Goal: Check status: Check status

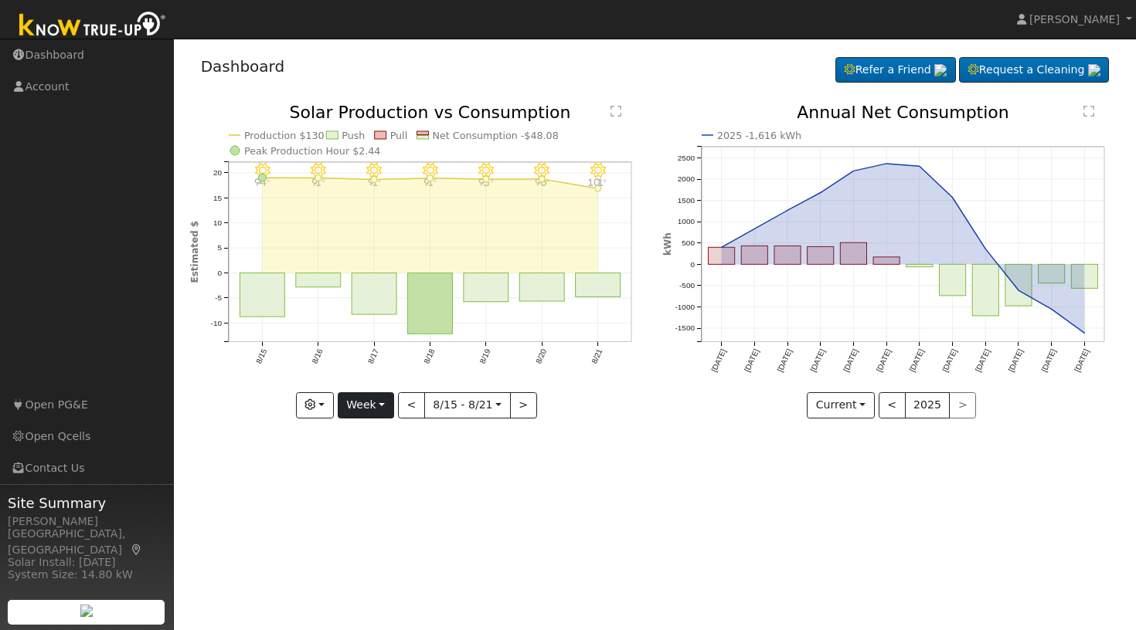
click at [387, 403] on button "Week" at bounding box center [366, 405] width 56 height 26
click at [374, 476] on link "Month" at bounding box center [391, 481] width 107 height 22
type input "[DATE]"
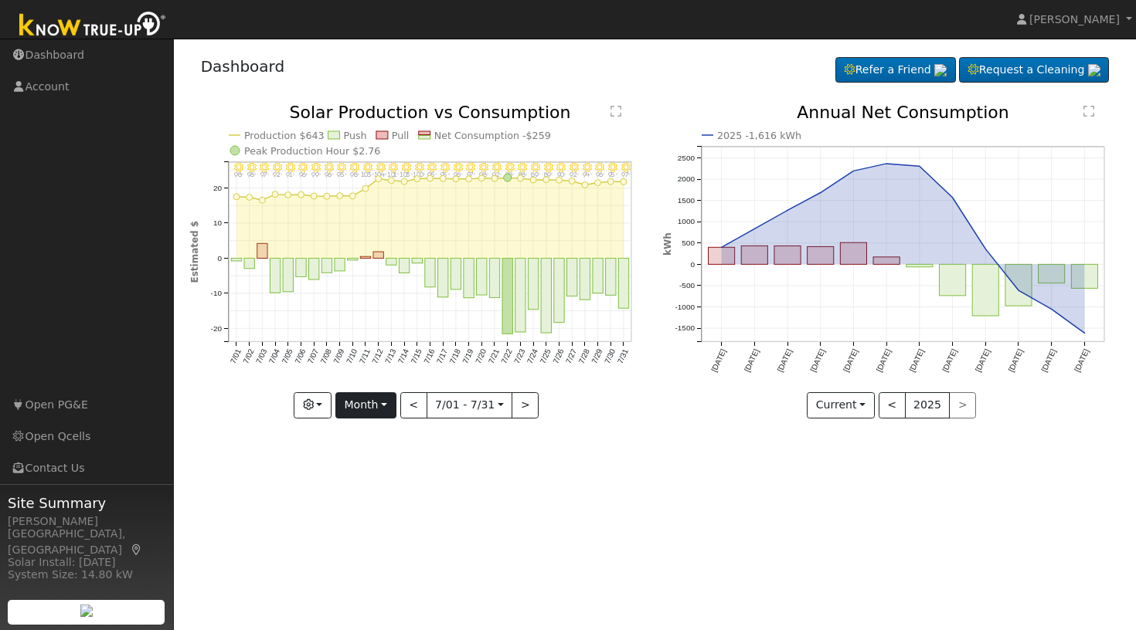
click at [389, 404] on button "Month" at bounding box center [365, 405] width 61 height 26
click at [379, 519] on link "Custom" at bounding box center [389, 525] width 107 height 22
click at [435, 406] on input "[DATE]" at bounding box center [421, 405] width 49 height 25
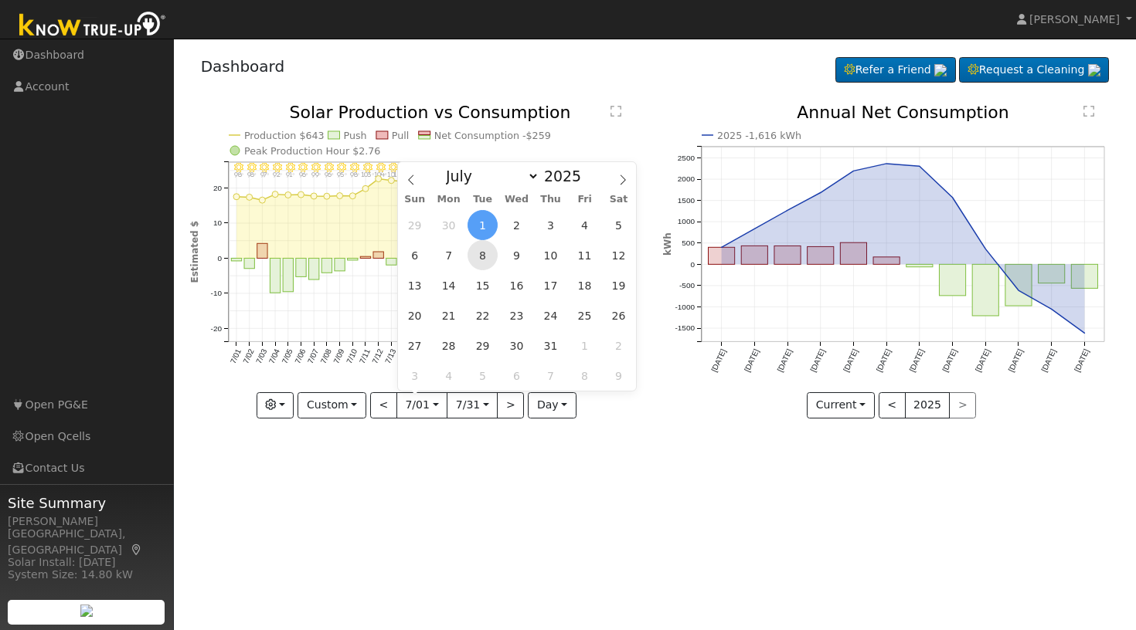
click at [483, 253] on span "8" at bounding box center [482, 255] width 30 height 30
type input "[DATE]"
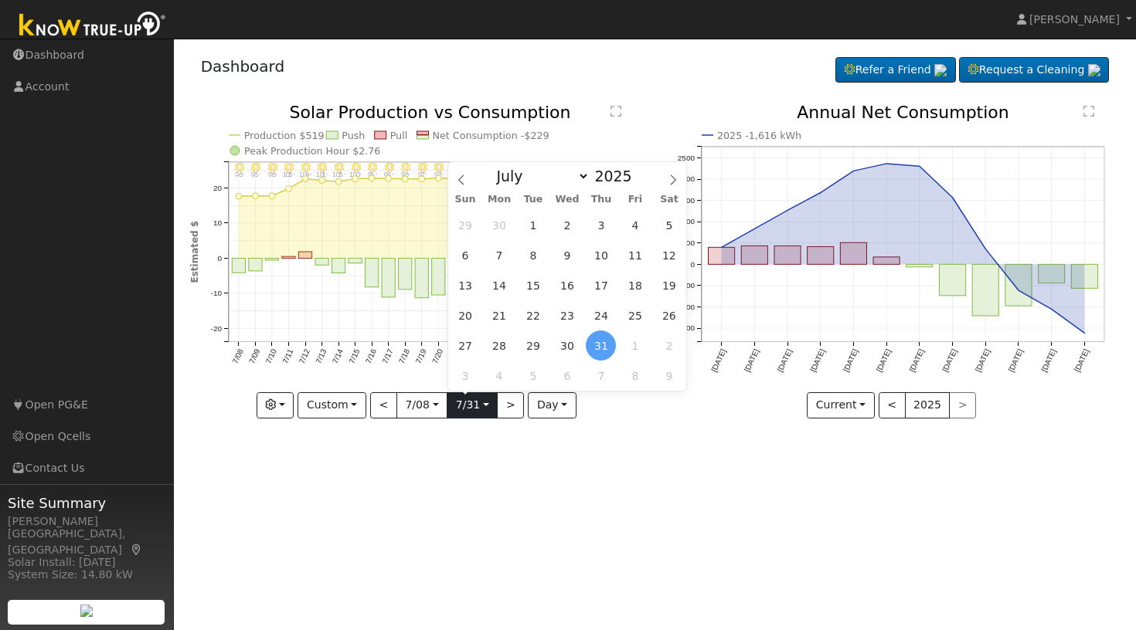
click at [484, 407] on input "[DATE]" at bounding box center [471, 405] width 49 height 25
select select "7"
click at [569, 254] on span "6" at bounding box center [567, 255] width 30 height 30
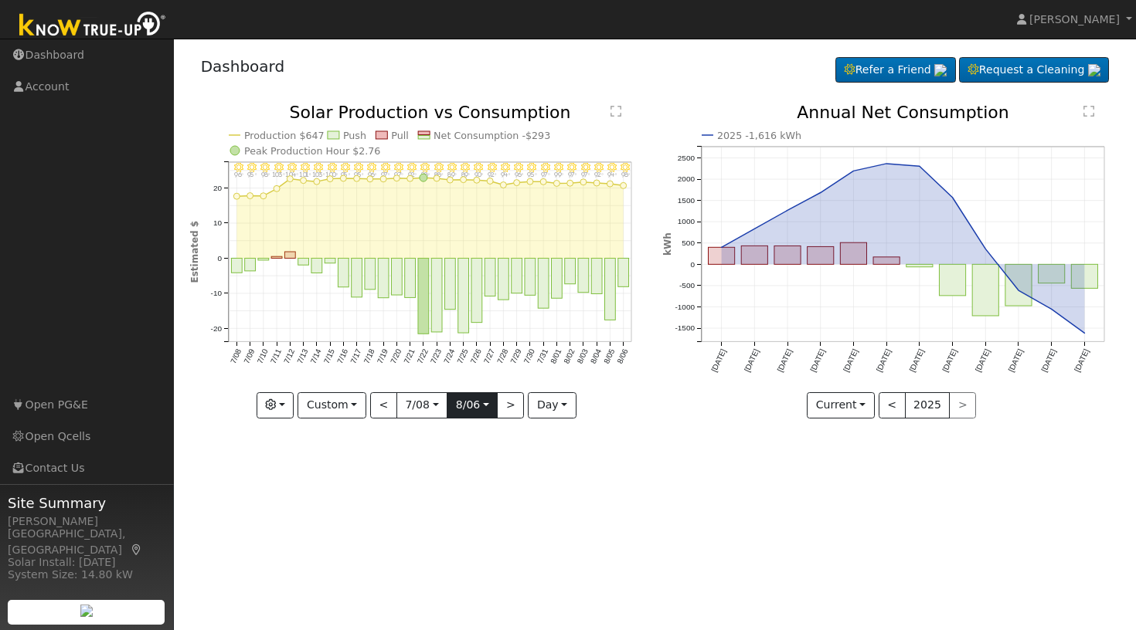
click at [486, 406] on input "[DATE]" at bounding box center [471, 405] width 49 height 25
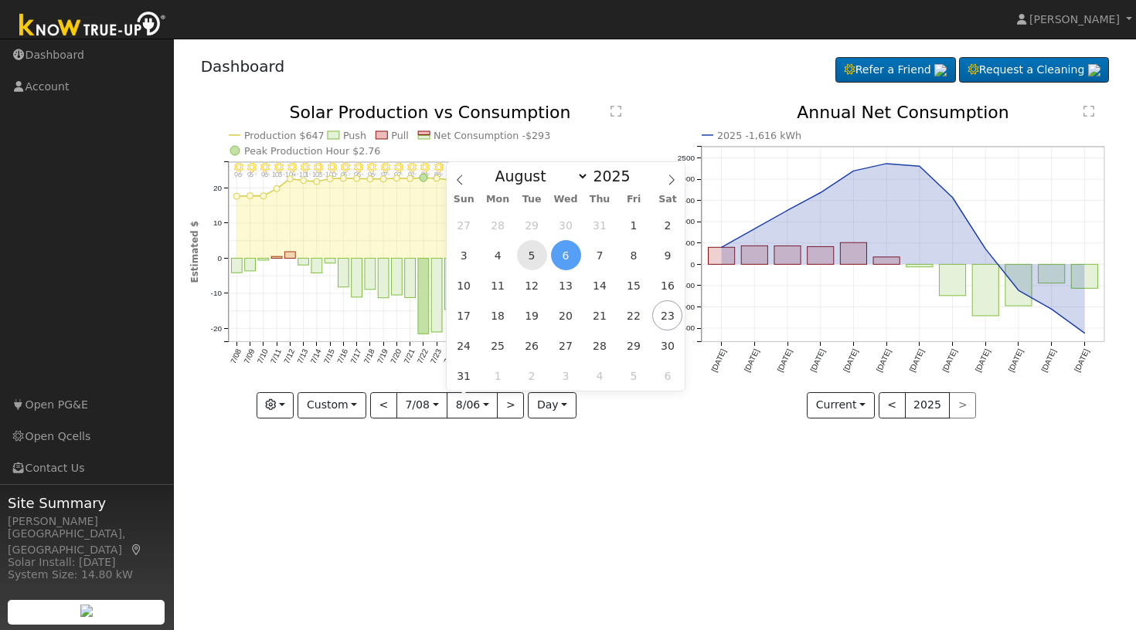
click at [535, 255] on span "5" at bounding box center [532, 255] width 30 height 30
type input "[DATE]"
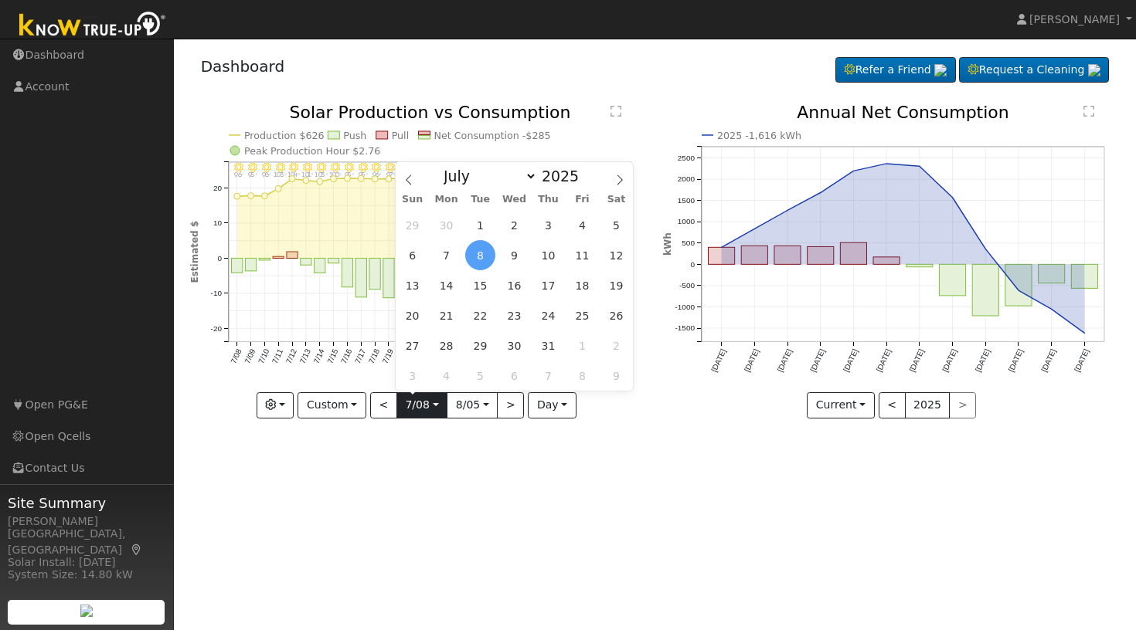
click at [433, 406] on input "[DATE]" at bounding box center [421, 405] width 49 height 25
click at [515, 253] on span "9" at bounding box center [514, 255] width 30 height 30
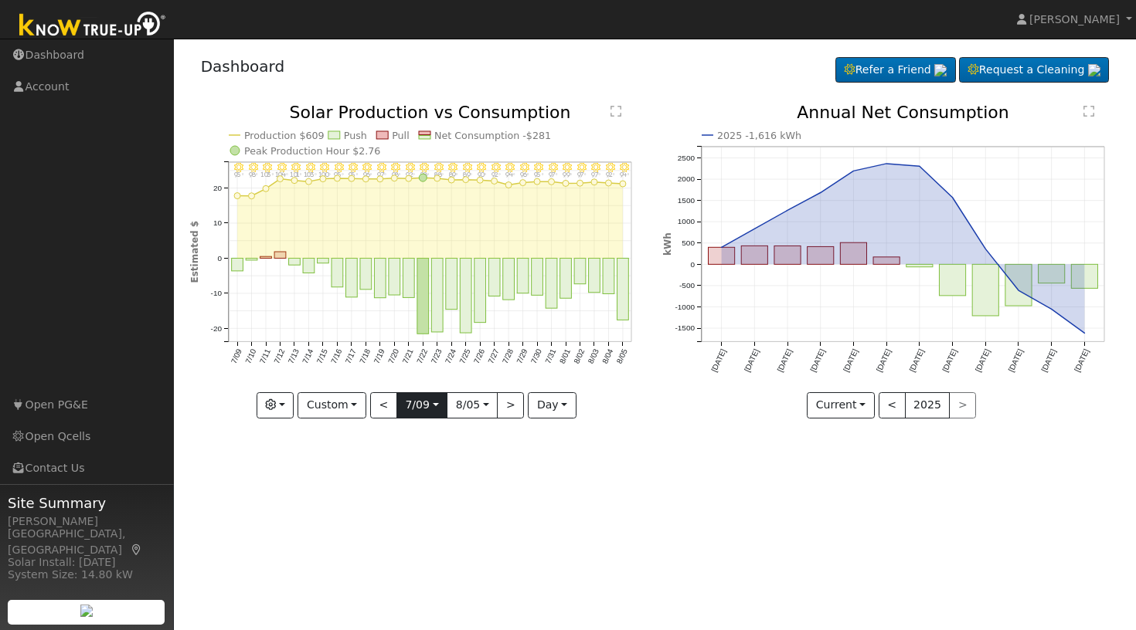
click at [433, 409] on input "[DATE]" at bounding box center [421, 405] width 49 height 25
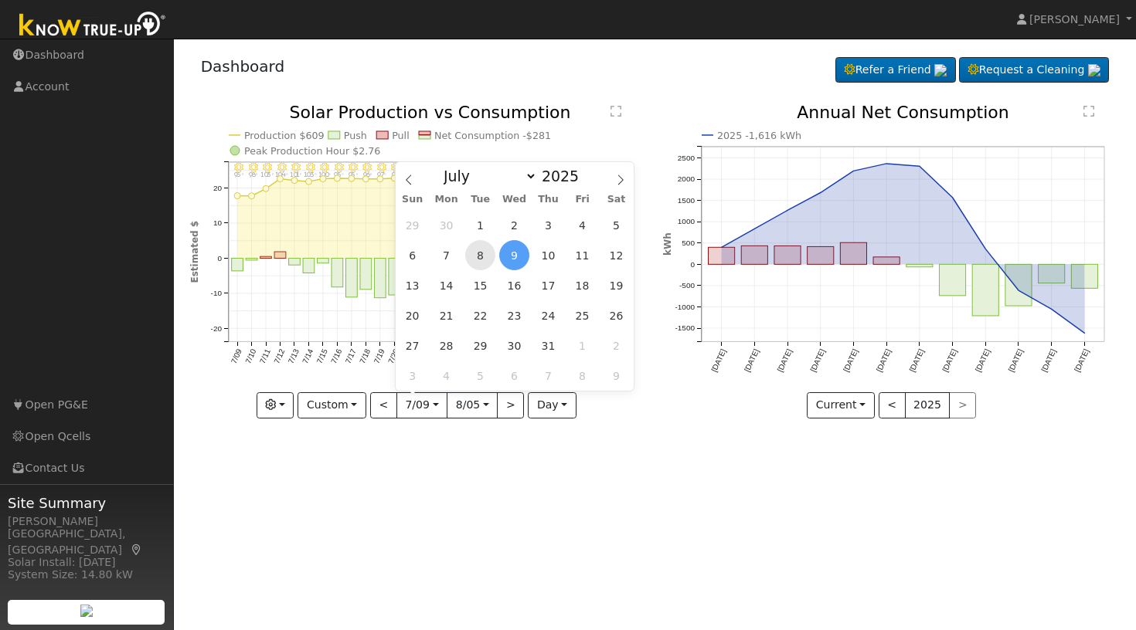
click at [484, 254] on span "8" at bounding box center [480, 255] width 30 height 30
type input "[DATE]"
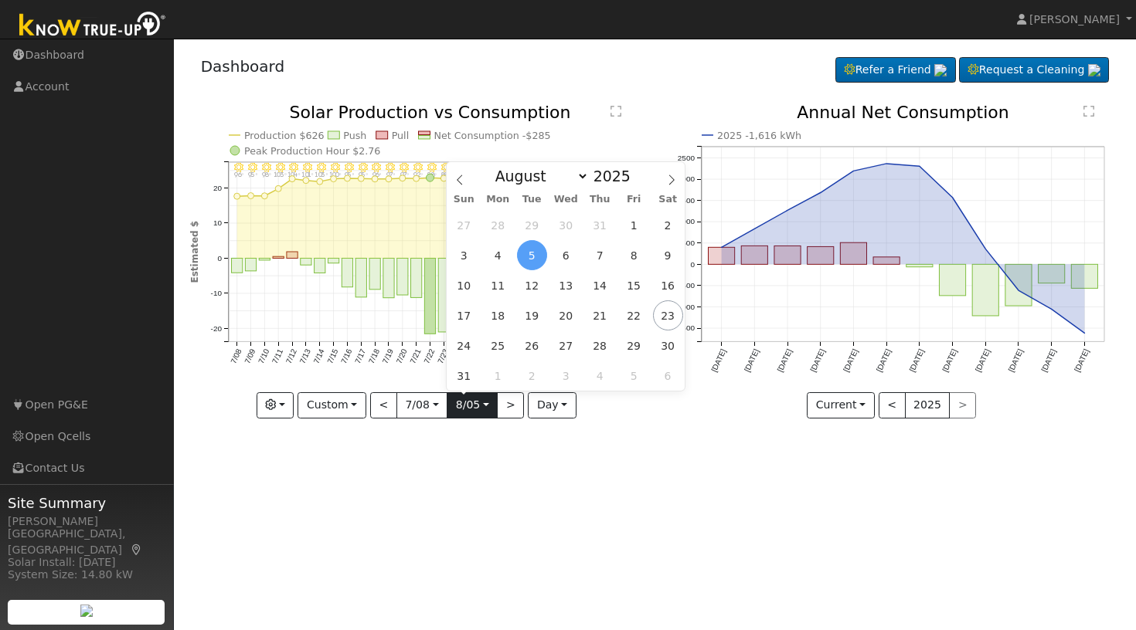
click at [488, 405] on input "[DATE]" at bounding box center [471, 405] width 49 height 25
click at [599, 259] on span "7" at bounding box center [600, 255] width 30 height 30
type input "[DATE]"
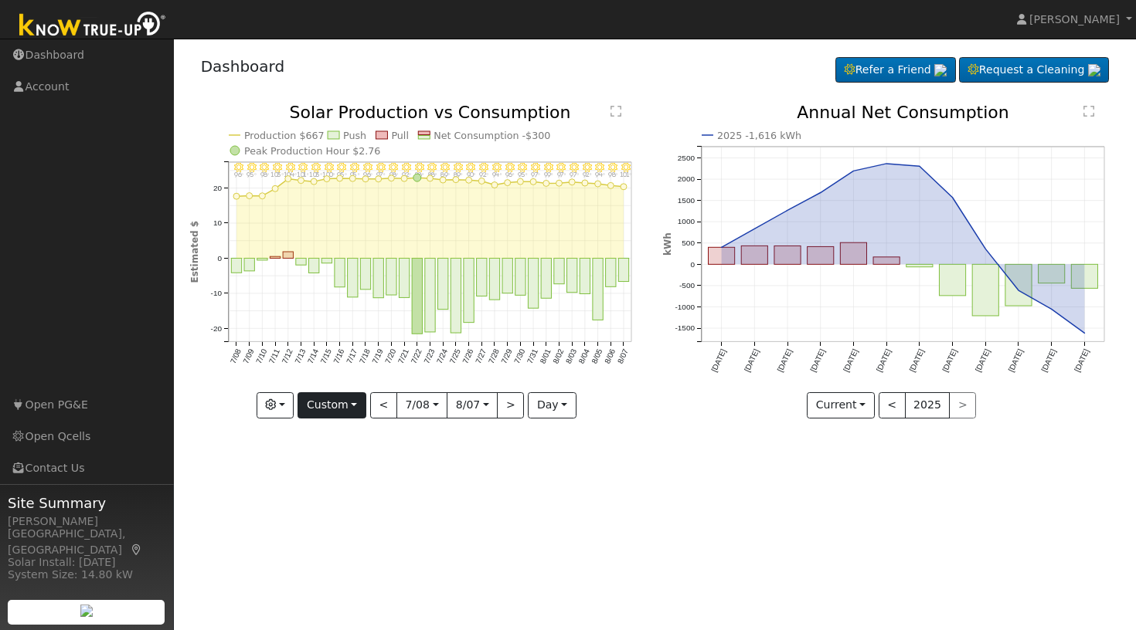
click at [357, 401] on button "Custom" at bounding box center [331, 405] width 69 height 26
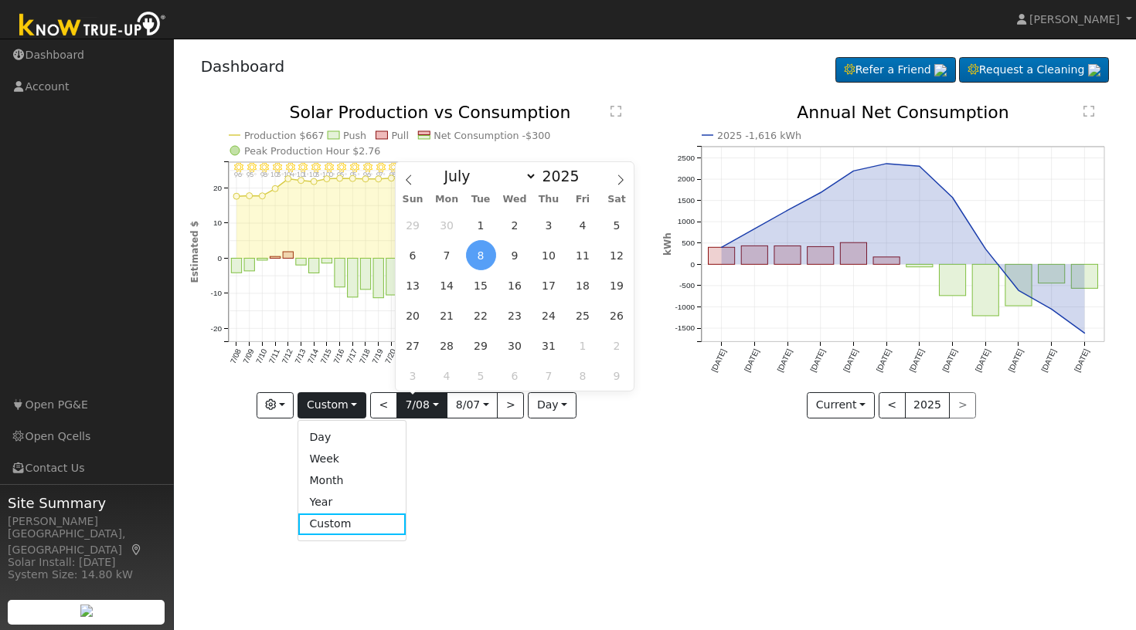
click at [434, 408] on input "[DATE]" at bounding box center [421, 405] width 49 height 25
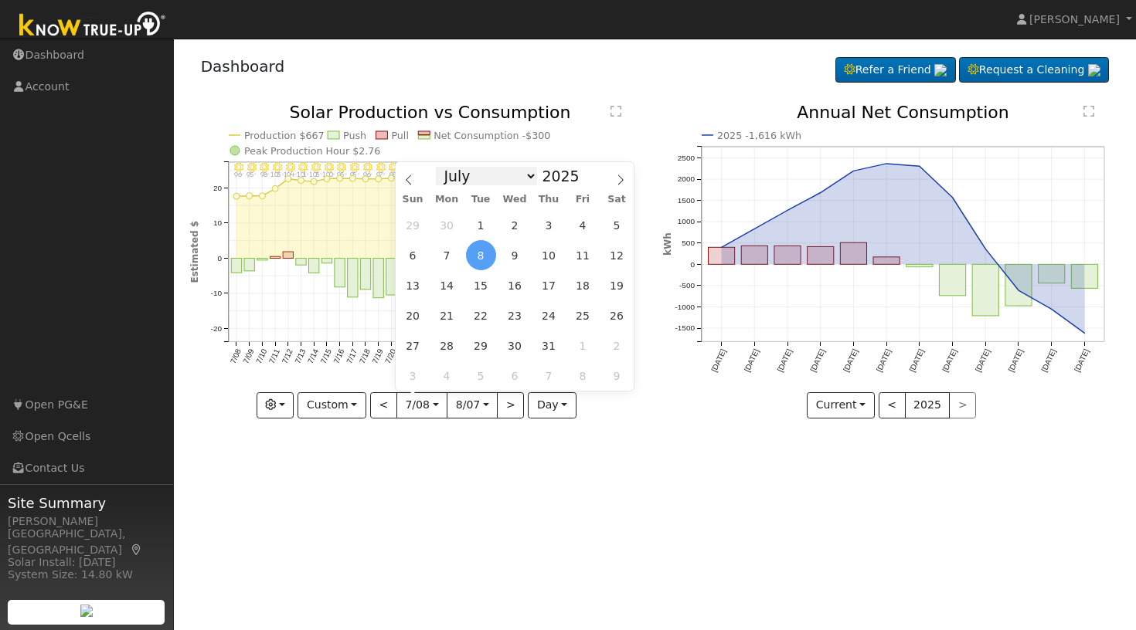
select select "3"
click at [444, 257] on span "7" at bounding box center [447, 255] width 30 height 30
type input "[DATE]"
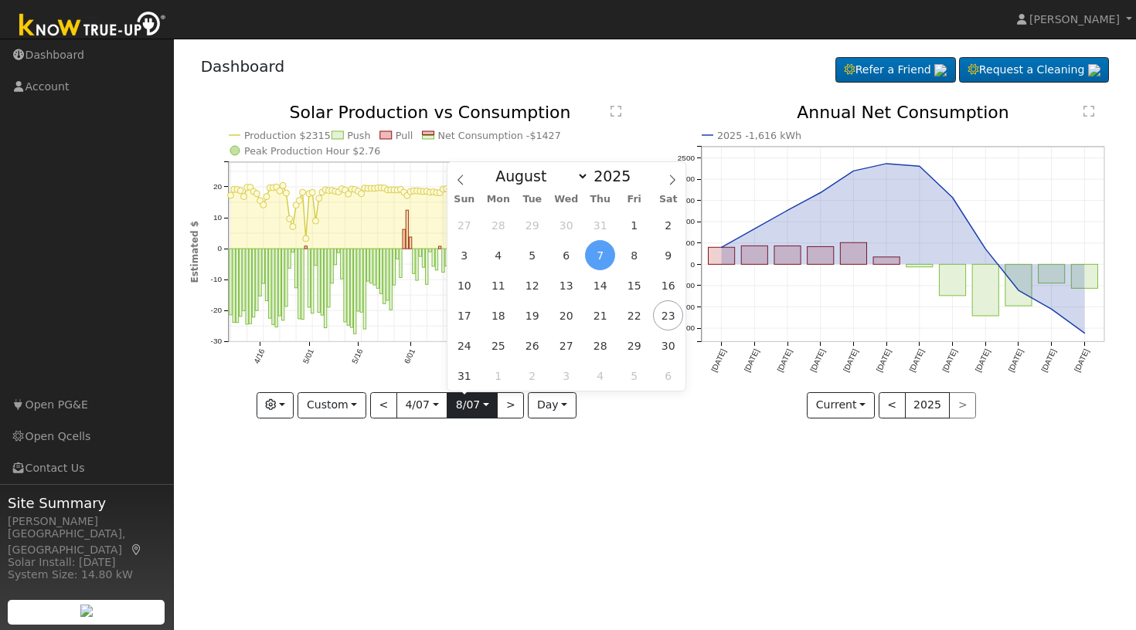
click at [485, 408] on input "[DATE]" at bounding box center [471, 405] width 49 height 25
click at [668, 317] on span "23" at bounding box center [668, 316] width 30 height 30
type input "[DATE]"
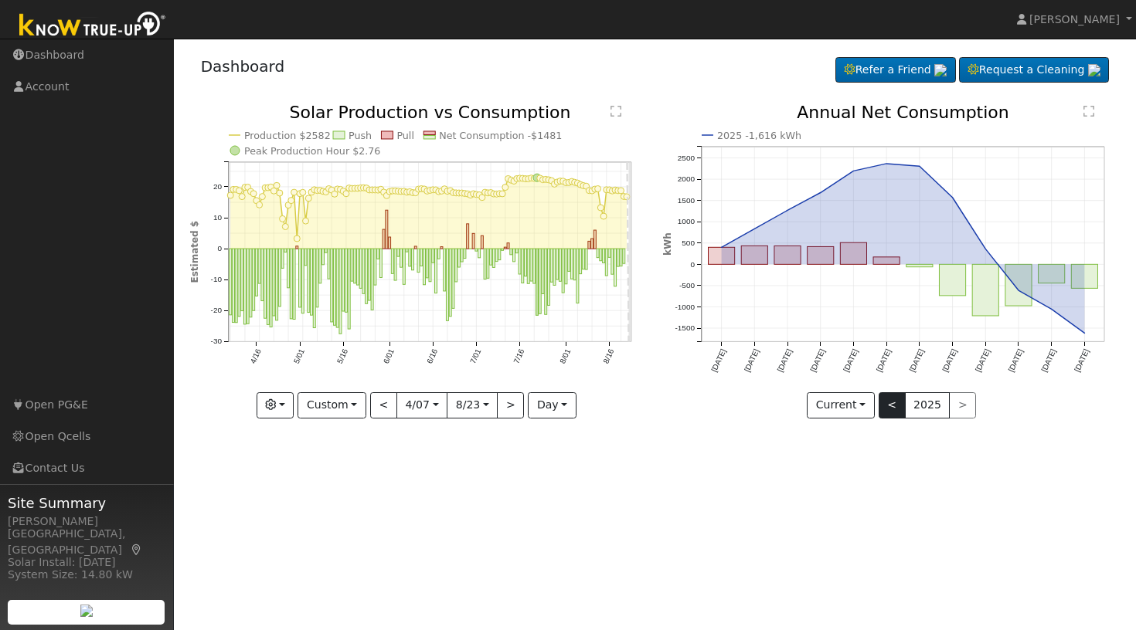
click at [890, 406] on button "<" at bounding box center [891, 405] width 27 height 26
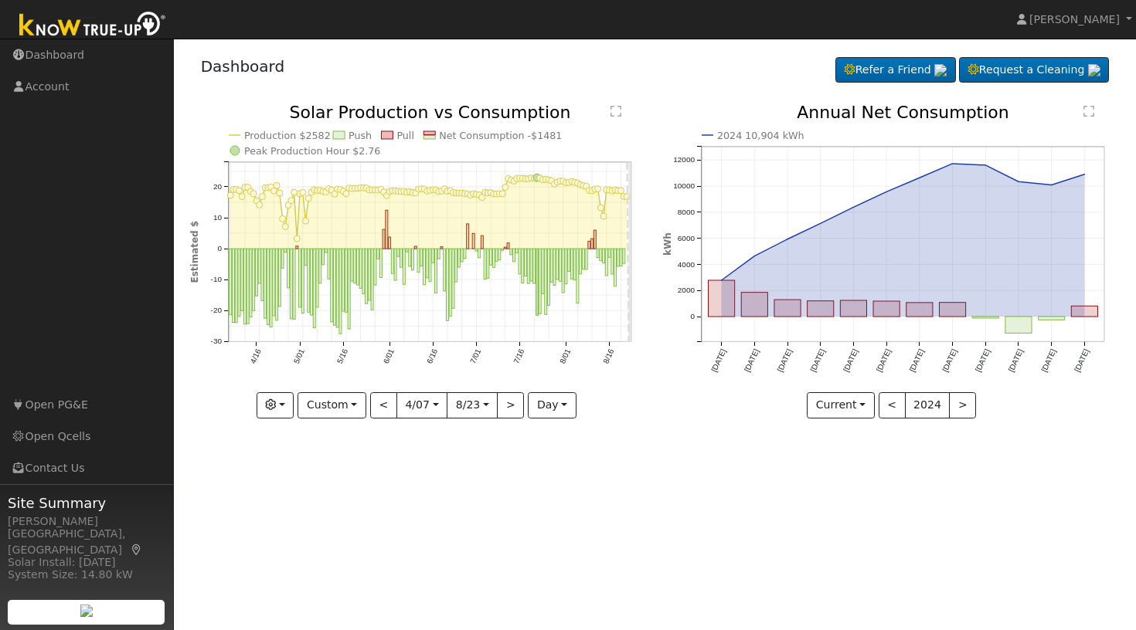
click at [724, 138] on text "2024 10,904 kWh" at bounding box center [760, 136] width 87 height 12
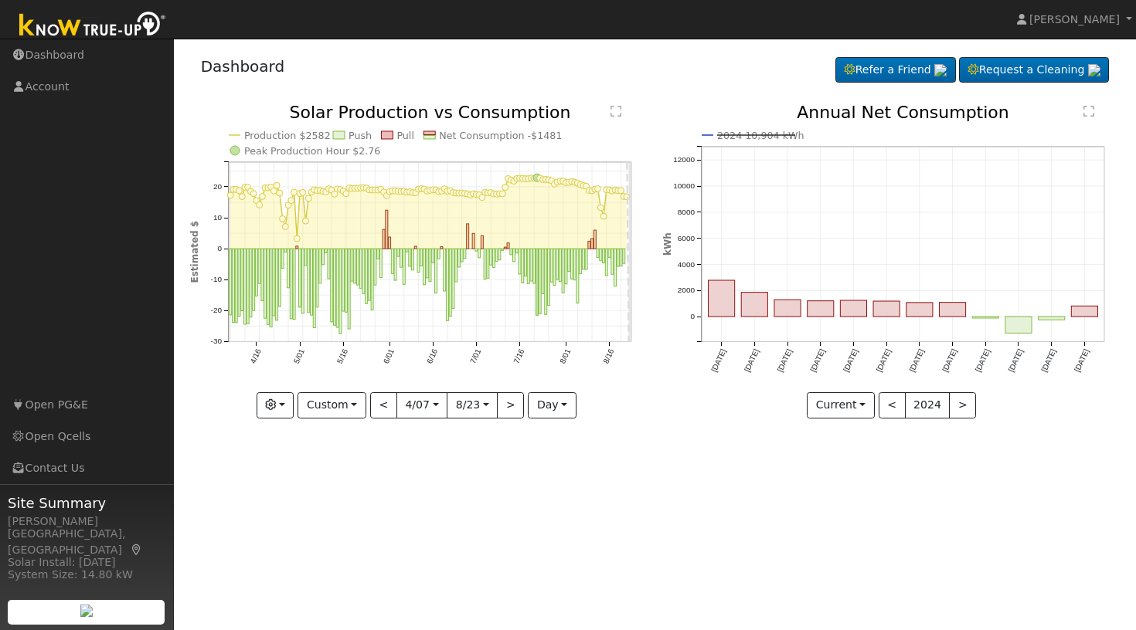
click at [724, 138] on text "2024 10,904 kWh" at bounding box center [760, 136] width 87 height 12
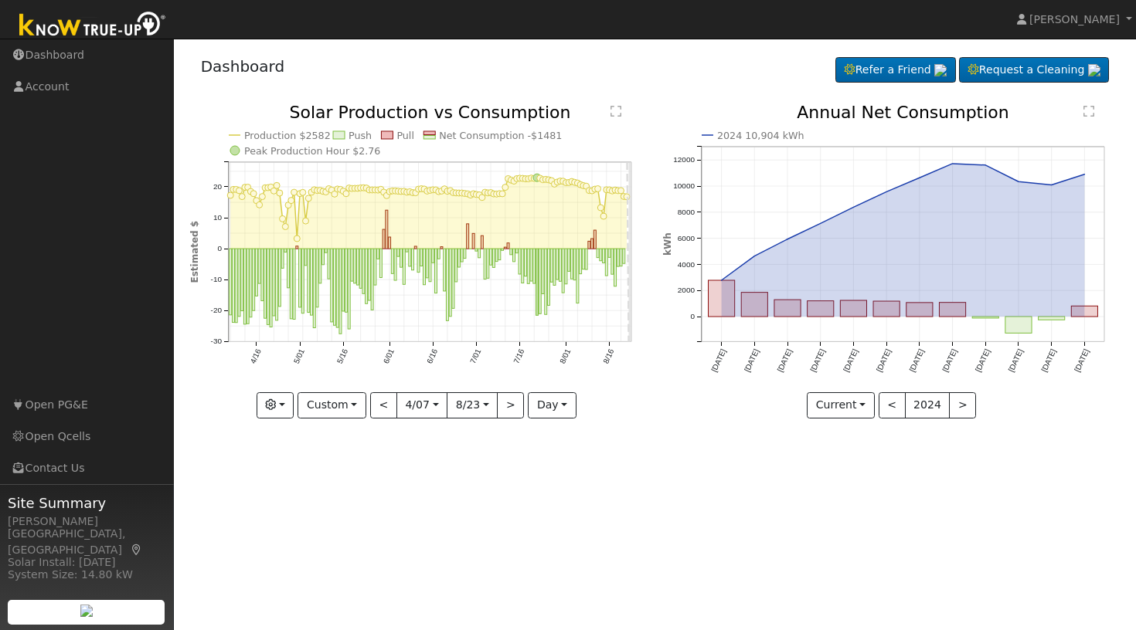
click at [724, 138] on text "2024 10,904 kWh" at bounding box center [760, 136] width 87 height 12
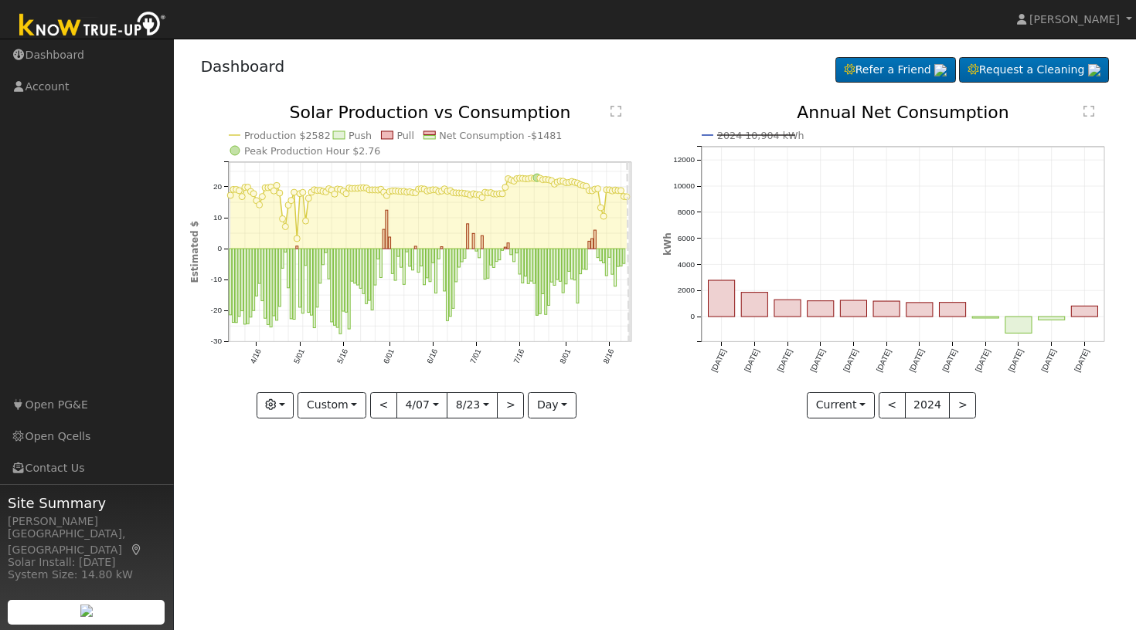
click at [724, 138] on text "2024 10,904 kWh" at bounding box center [760, 136] width 87 height 12
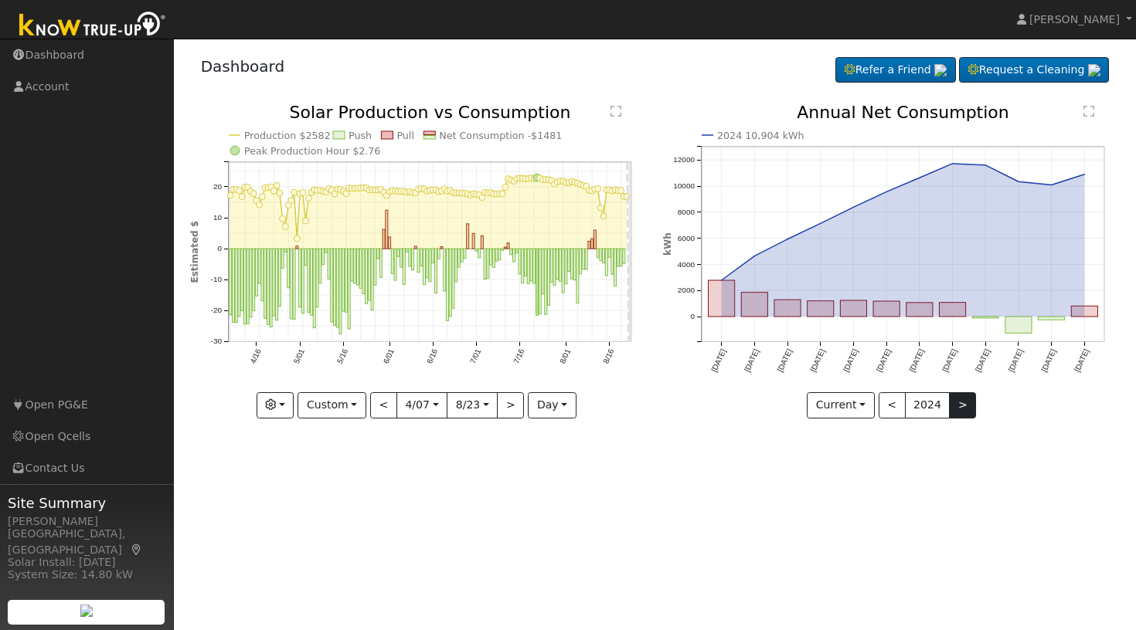
click at [961, 407] on button ">" at bounding box center [962, 405] width 27 height 26
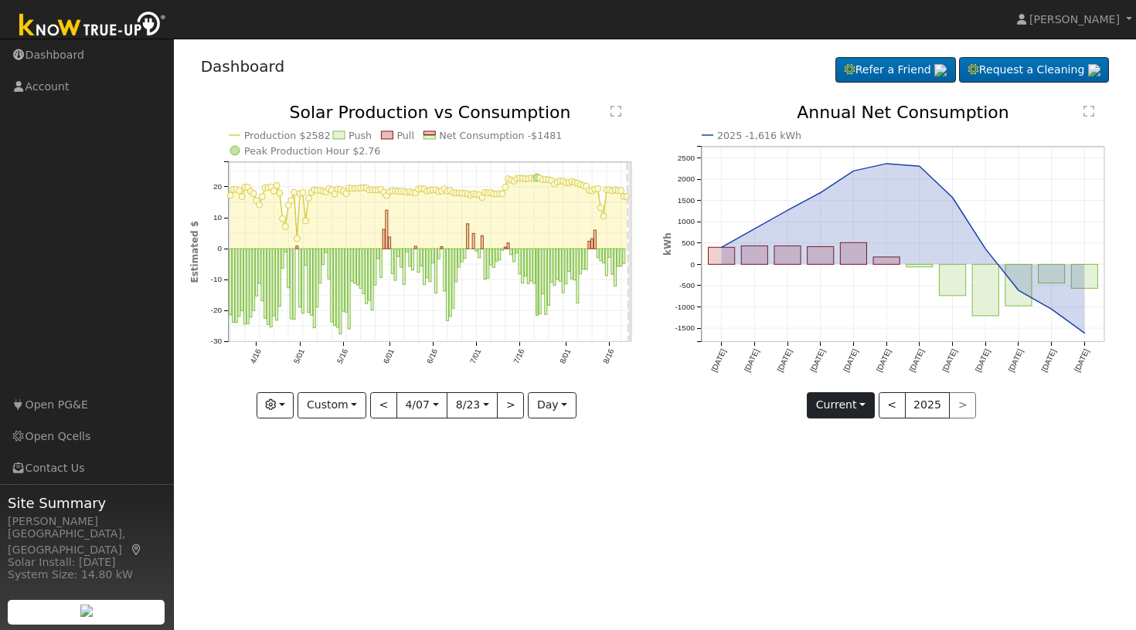
click at [867, 403] on button "Current" at bounding box center [841, 405] width 68 height 26
click at [868, 434] on link "Compare Previous" at bounding box center [867, 437] width 121 height 22
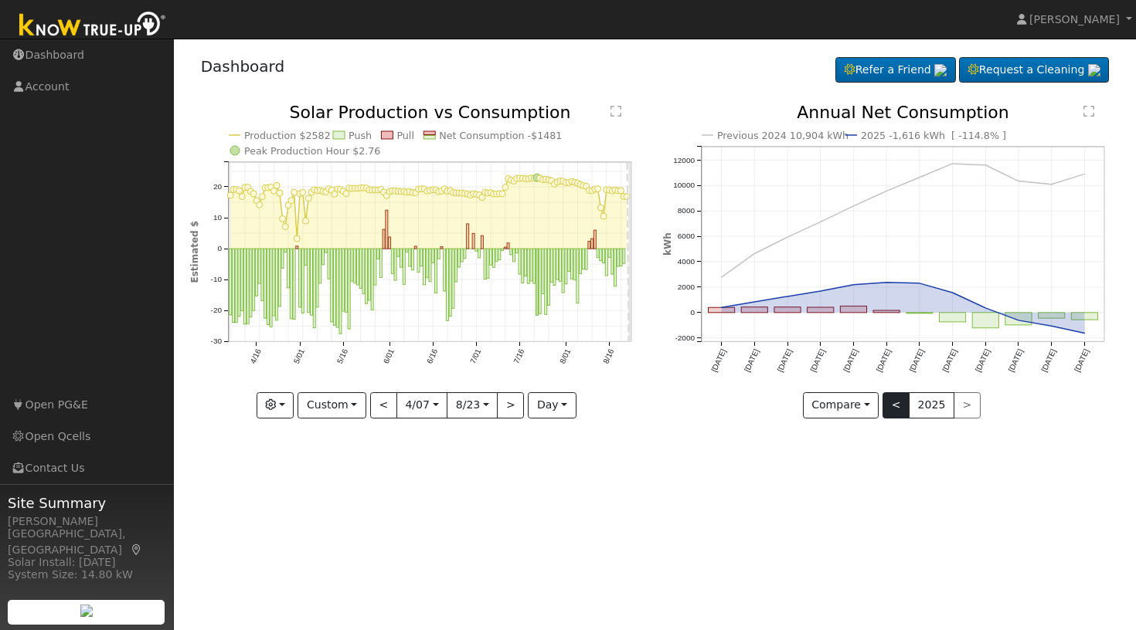
click at [897, 406] on button "<" at bounding box center [895, 405] width 27 height 26
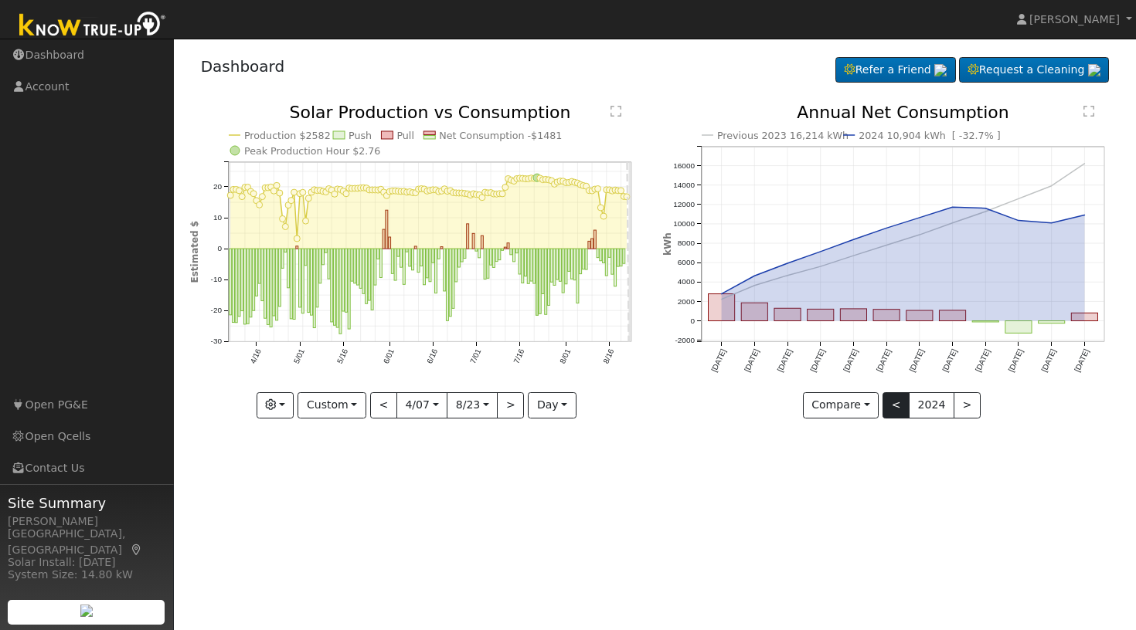
click at [897, 406] on button "<" at bounding box center [895, 405] width 27 height 26
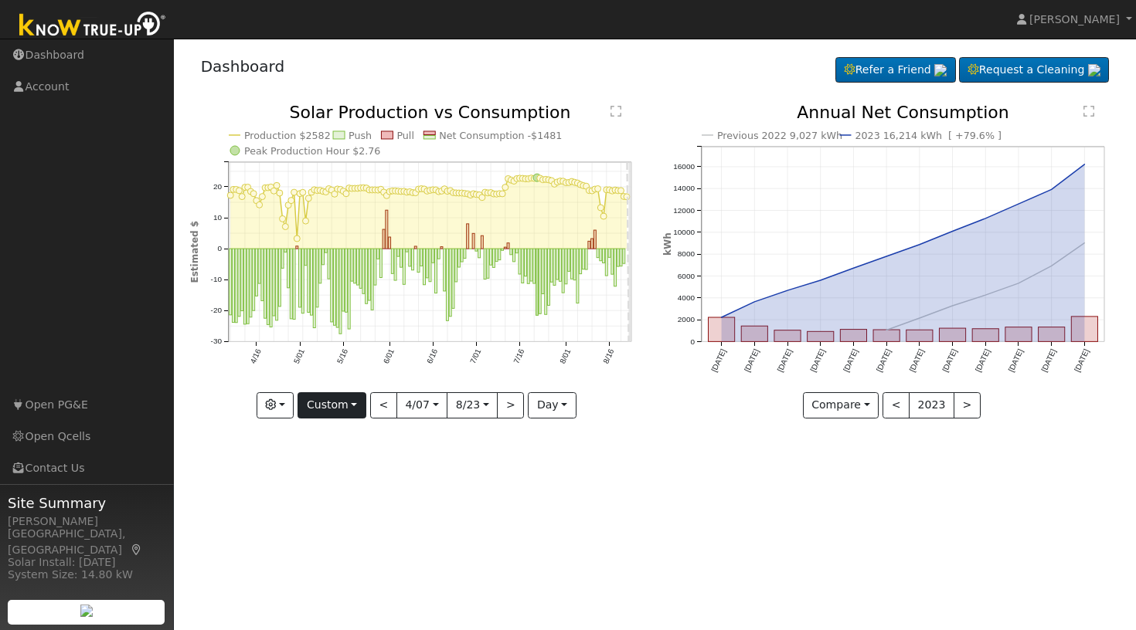
click at [361, 403] on button "Custom" at bounding box center [331, 405] width 69 height 26
click at [335, 504] on link "Year" at bounding box center [351, 502] width 107 height 22
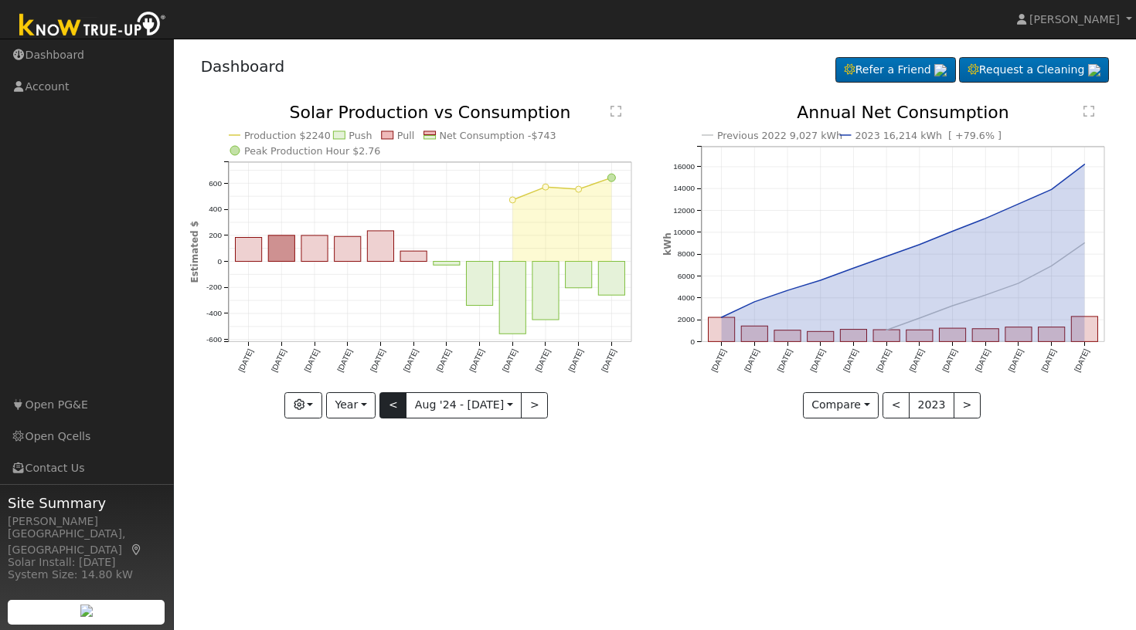
click at [395, 409] on button "<" at bounding box center [392, 405] width 27 height 26
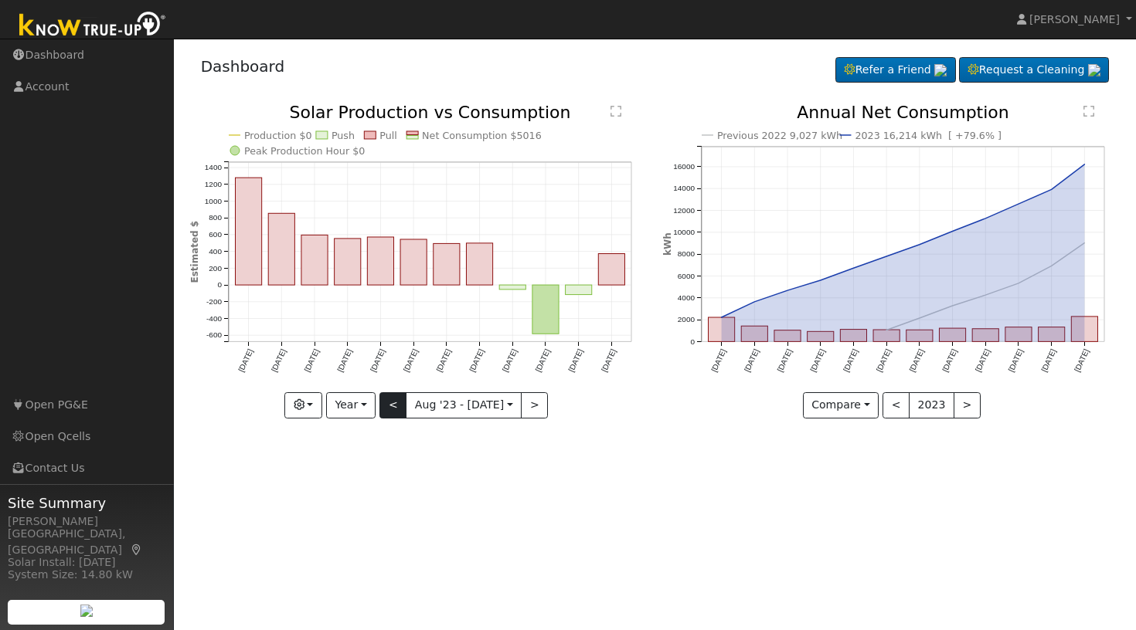
click at [396, 404] on button "<" at bounding box center [392, 405] width 27 height 26
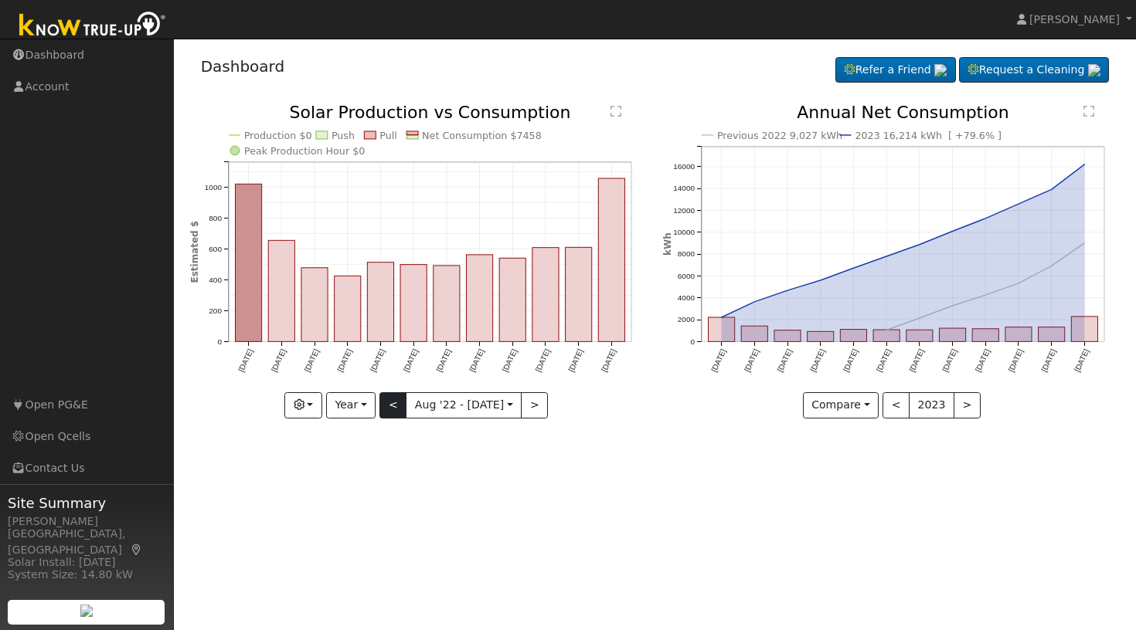
click at [395, 404] on button "<" at bounding box center [392, 405] width 27 height 26
type input "[DATE]"
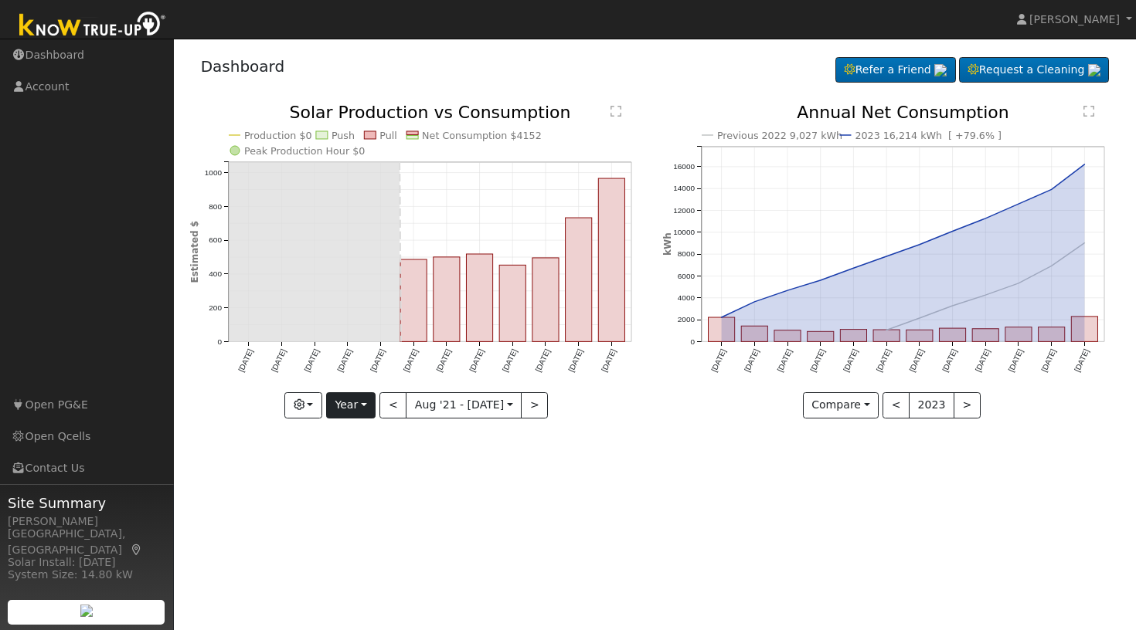
click at [372, 406] on button "Year" at bounding box center [350, 405] width 49 height 26
click at [365, 525] on link "Custom" at bounding box center [380, 525] width 107 height 22
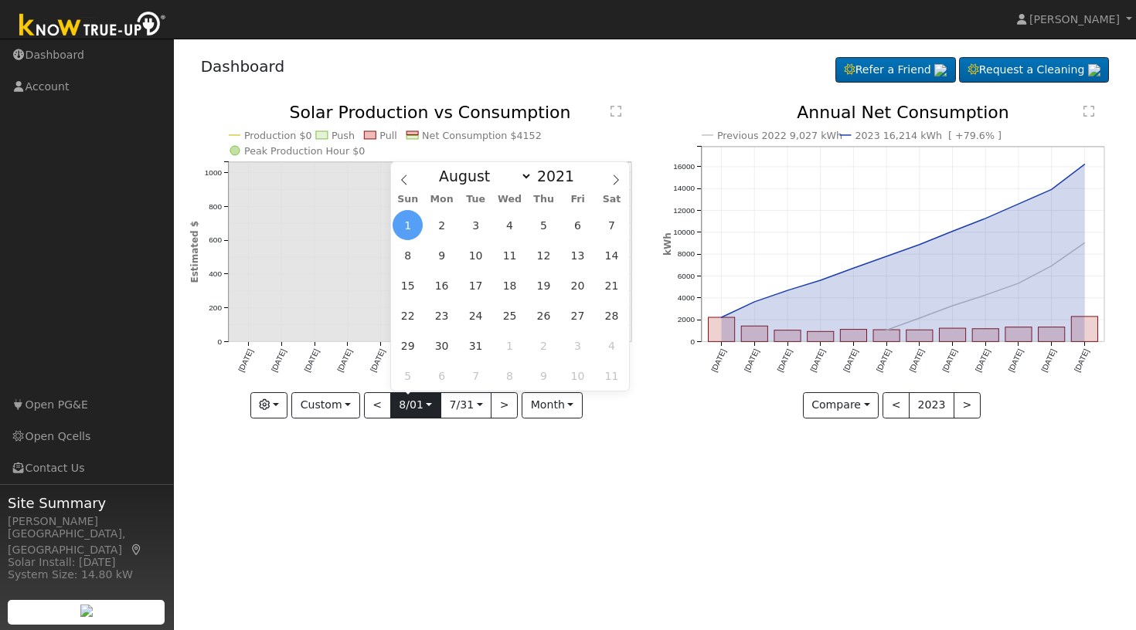
click at [427, 408] on input "[DATE]" at bounding box center [415, 405] width 49 height 25
select select "0"
click at [579, 181] on span at bounding box center [582, 180] width 11 height 8
click at [579, 168] on span at bounding box center [582, 172] width 11 height 8
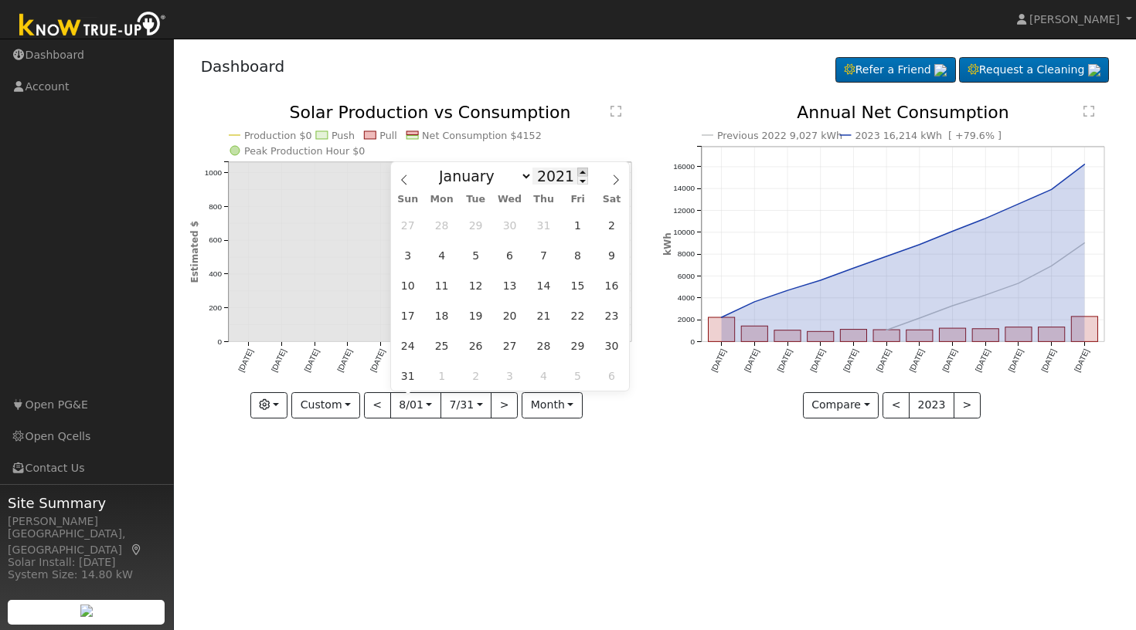
type input "2022"
click at [613, 227] on span "1" at bounding box center [611, 225] width 30 height 30
type input "[DATE]"
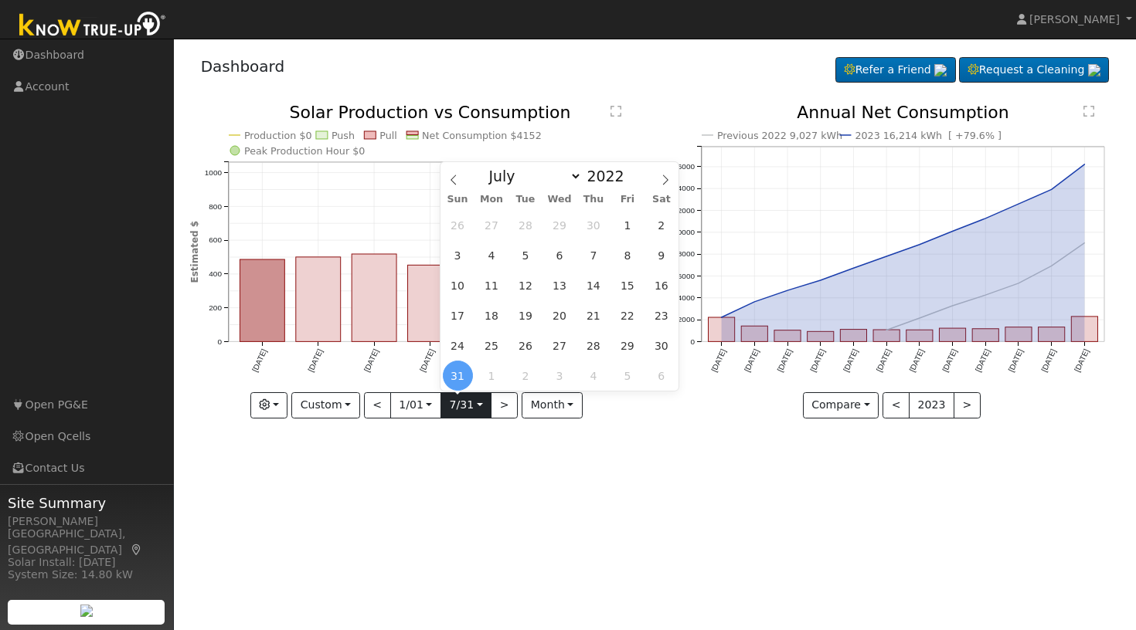
click at [479, 409] on input "[DATE]" at bounding box center [465, 405] width 49 height 25
click at [630, 182] on span at bounding box center [632, 180] width 11 height 8
click at [633, 171] on span at bounding box center [632, 172] width 11 height 8
click at [632, 171] on span at bounding box center [632, 172] width 11 height 8
type input "2023"
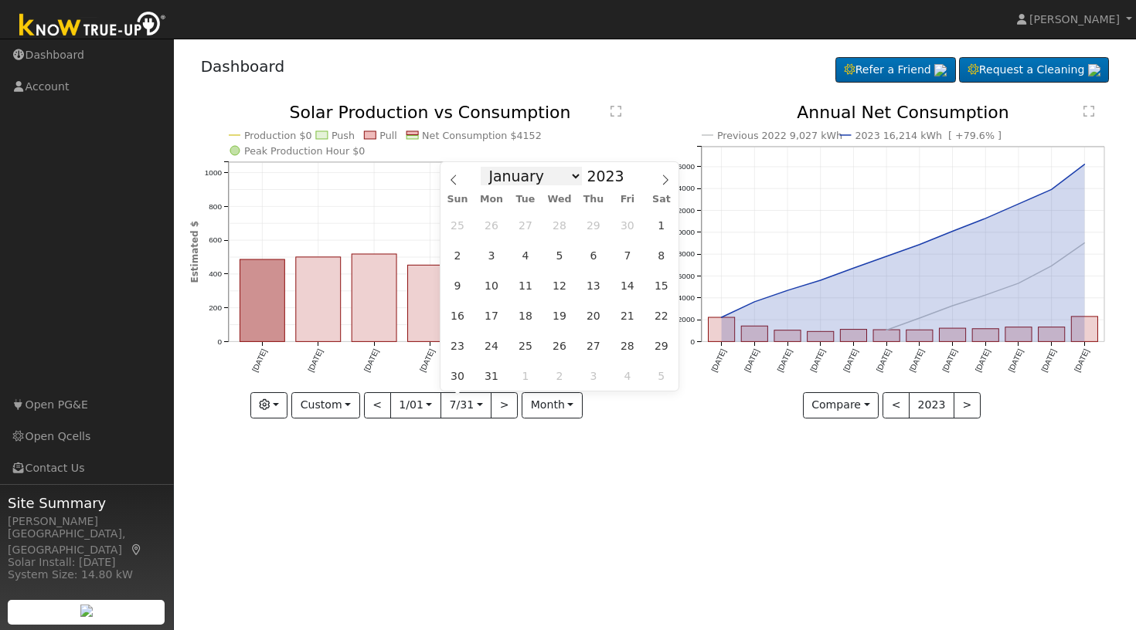
select select "0"
click at [460, 223] on span "1" at bounding box center [458, 225] width 30 height 30
type input "[DATE]"
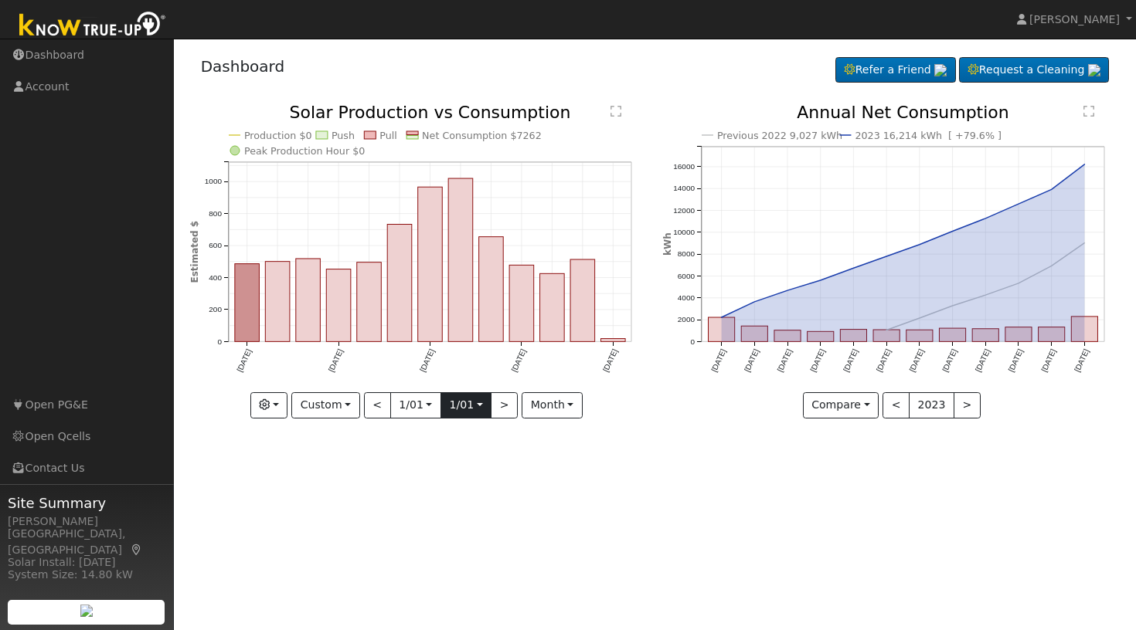
click at [477, 407] on input "[DATE]" at bounding box center [465, 405] width 49 height 25
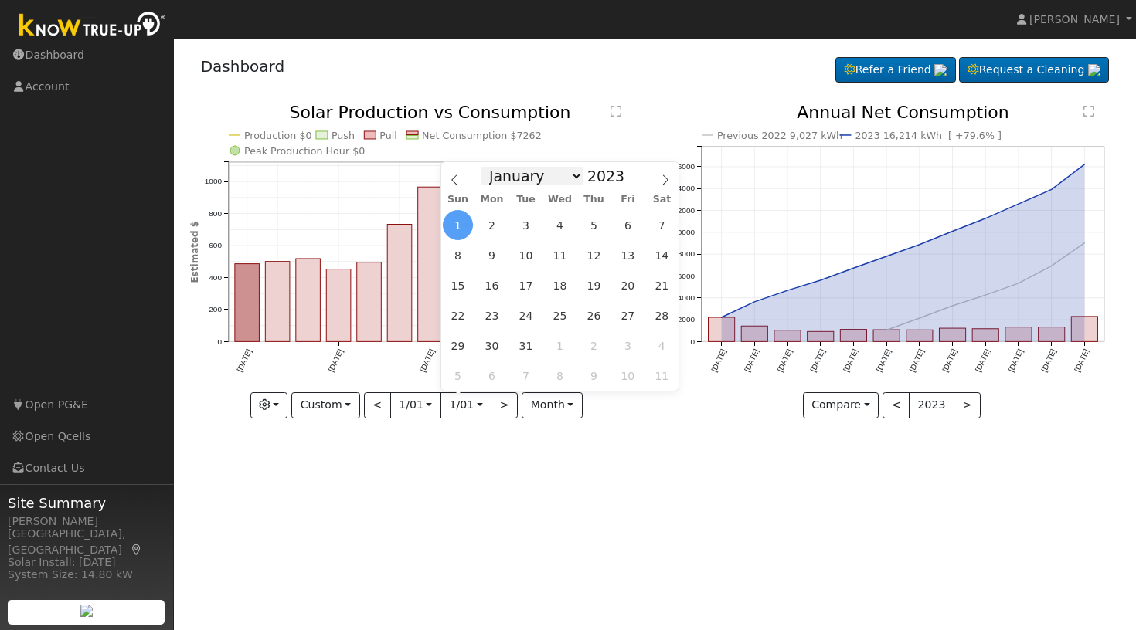
select select "11"
click at [463, 380] on span "31" at bounding box center [458, 376] width 30 height 30
type input "[DATE]"
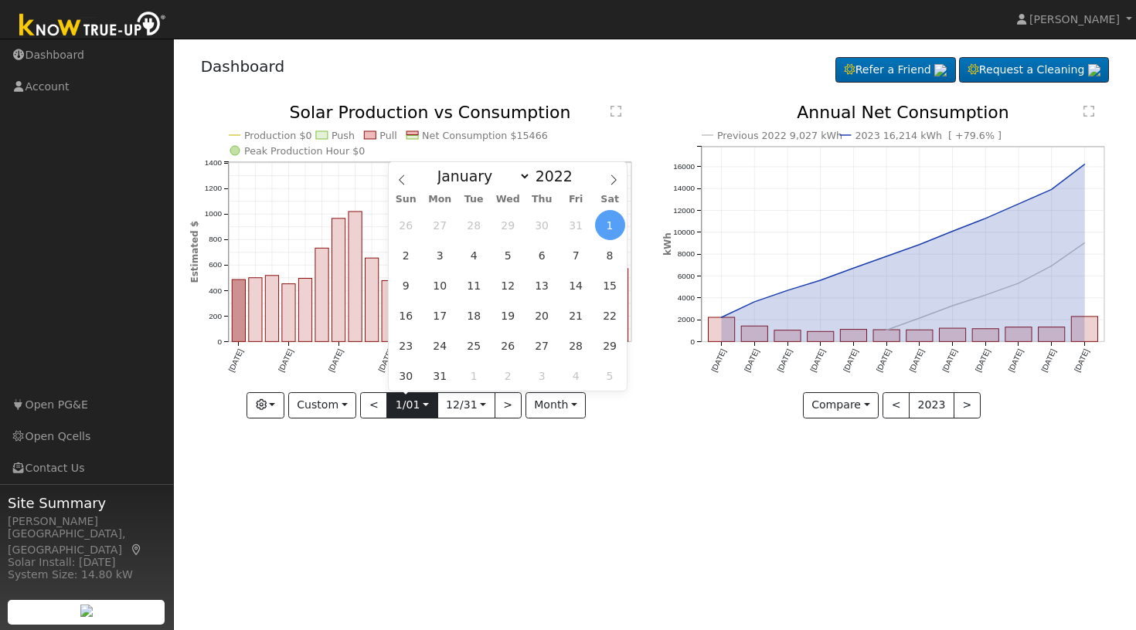
click at [425, 408] on input "[DATE]" at bounding box center [411, 405] width 49 height 25
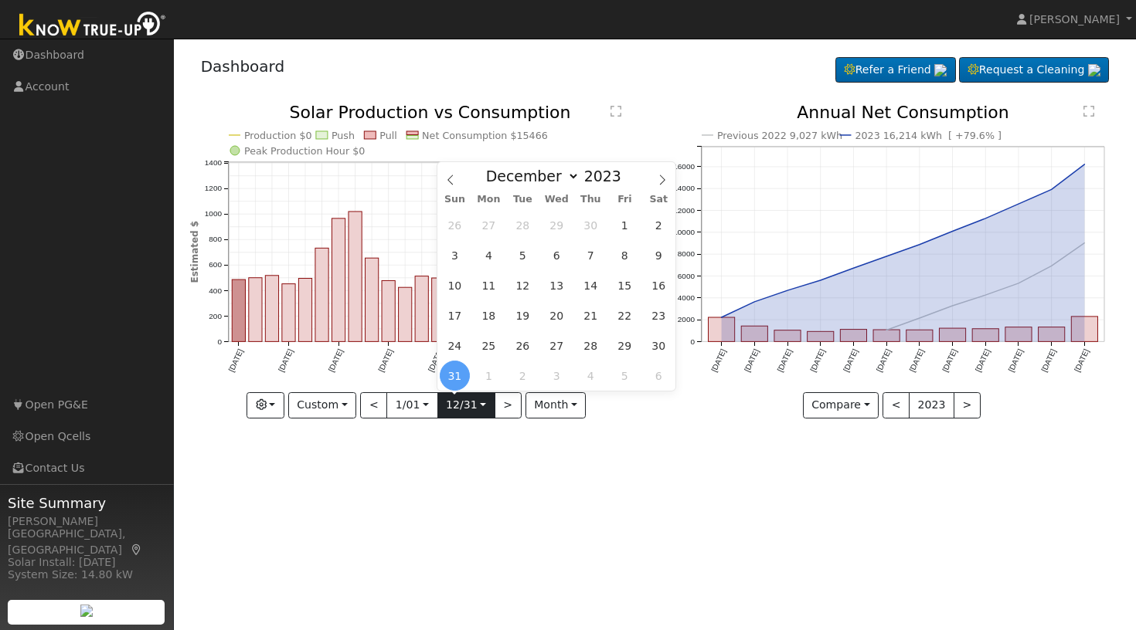
click at [480, 406] on input "[DATE]" at bounding box center [466, 405] width 56 height 25
click at [629, 181] on span at bounding box center [629, 180] width 11 height 8
type input "2022"
click at [661, 346] on span "31" at bounding box center [659, 346] width 30 height 30
type input "[DATE]"
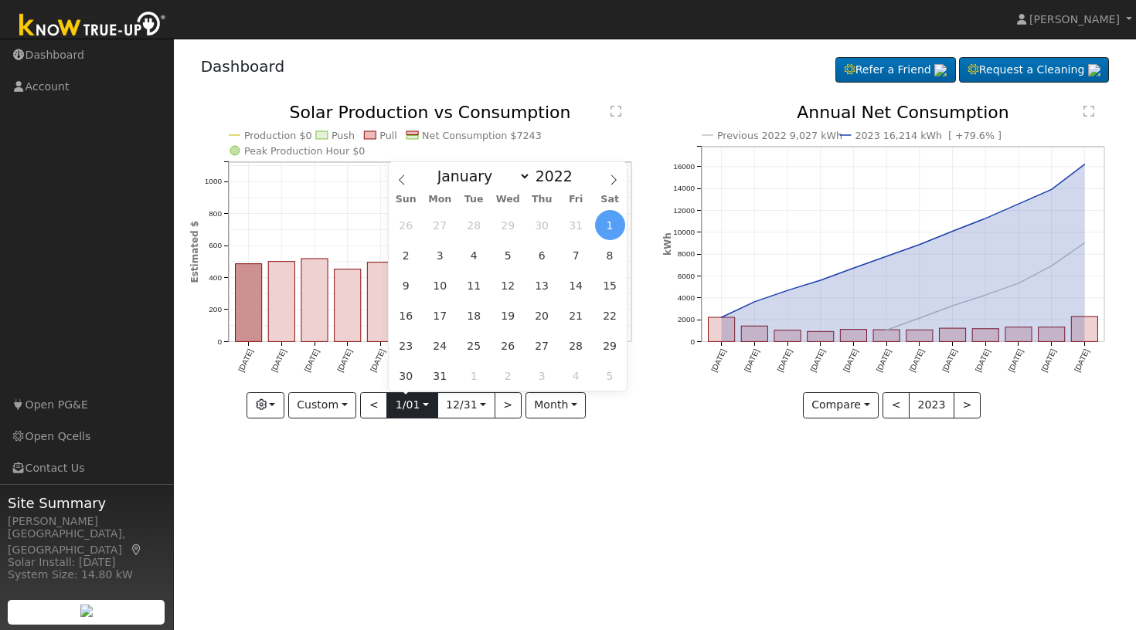
click at [426, 407] on input "[DATE]" at bounding box center [411, 405] width 49 height 25
click at [579, 169] on span at bounding box center [581, 172] width 11 height 8
type input "2023"
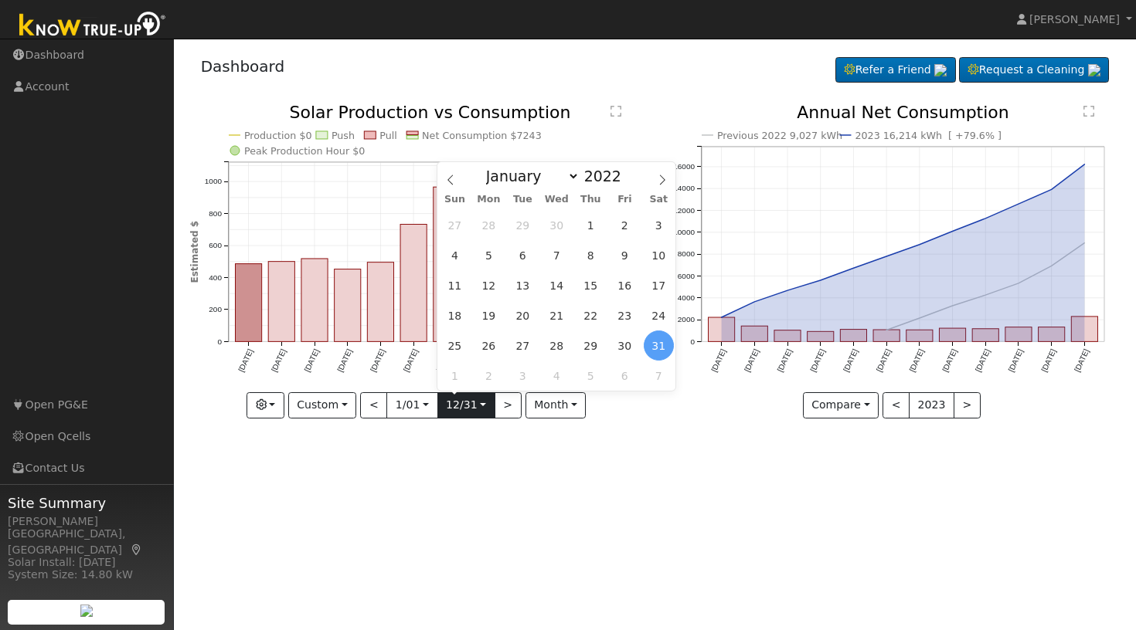
click at [480, 409] on input "[DATE]" at bounding box center [466, 405] width 56 height 25
click at [627, 173] on span at bounding box center [629, 172] width 11 height 8
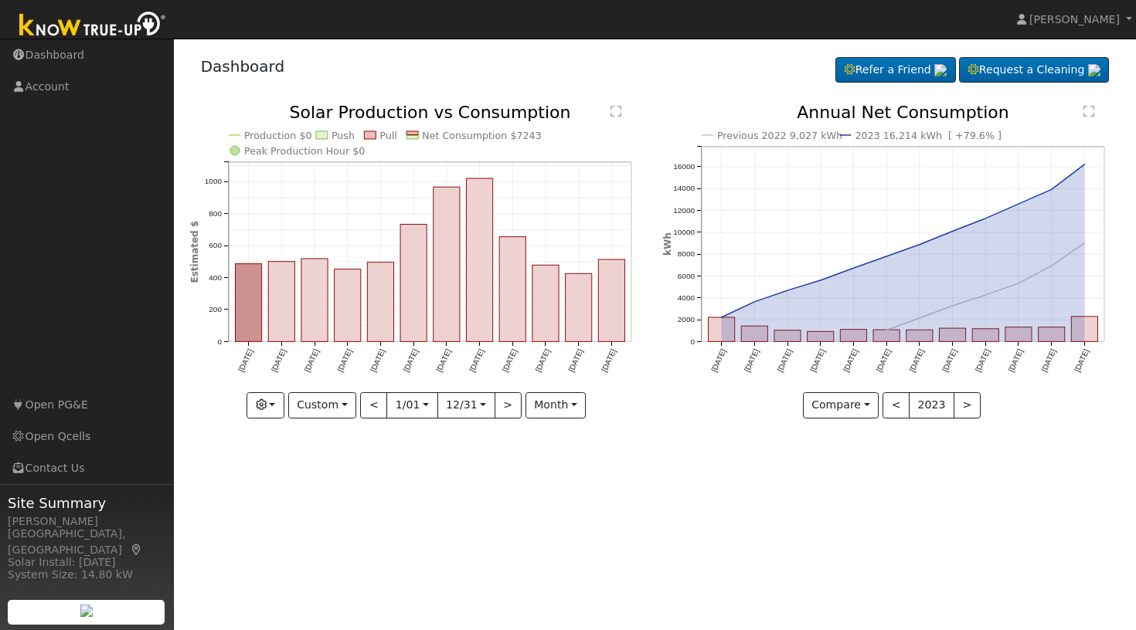
click at [502, 459] on div "User Profile First name Last name Email Email Notifications No Emails No Emails…" at bounding box center [655, 335] width 962 height 592
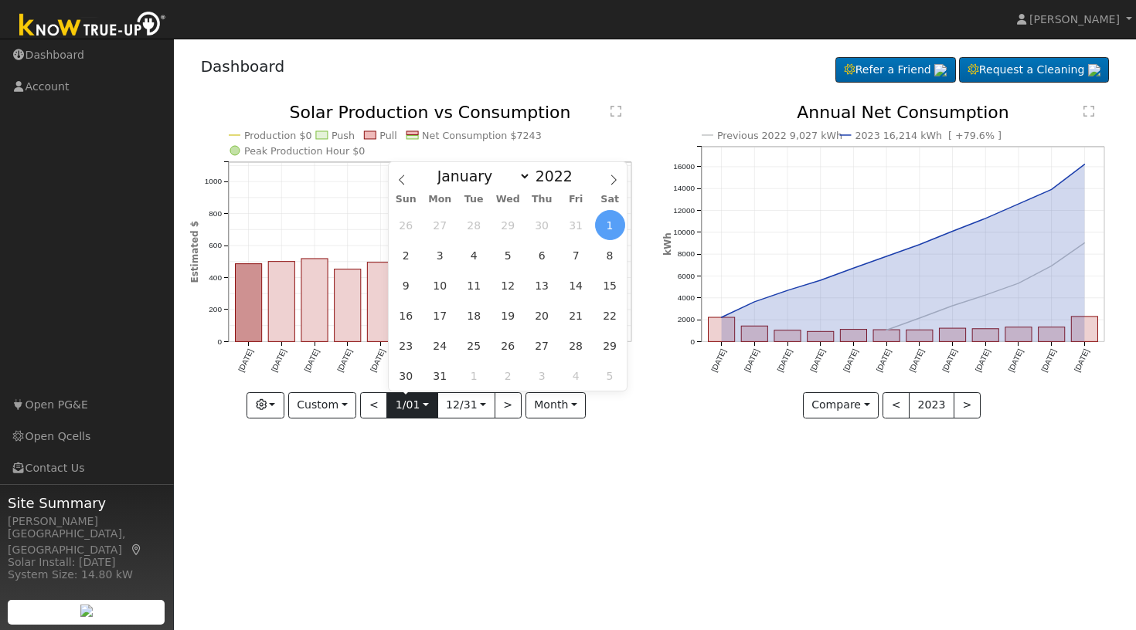
click at [425, 409] on input "[DATE]" at bounding box center [411, 405] width 49 height 25
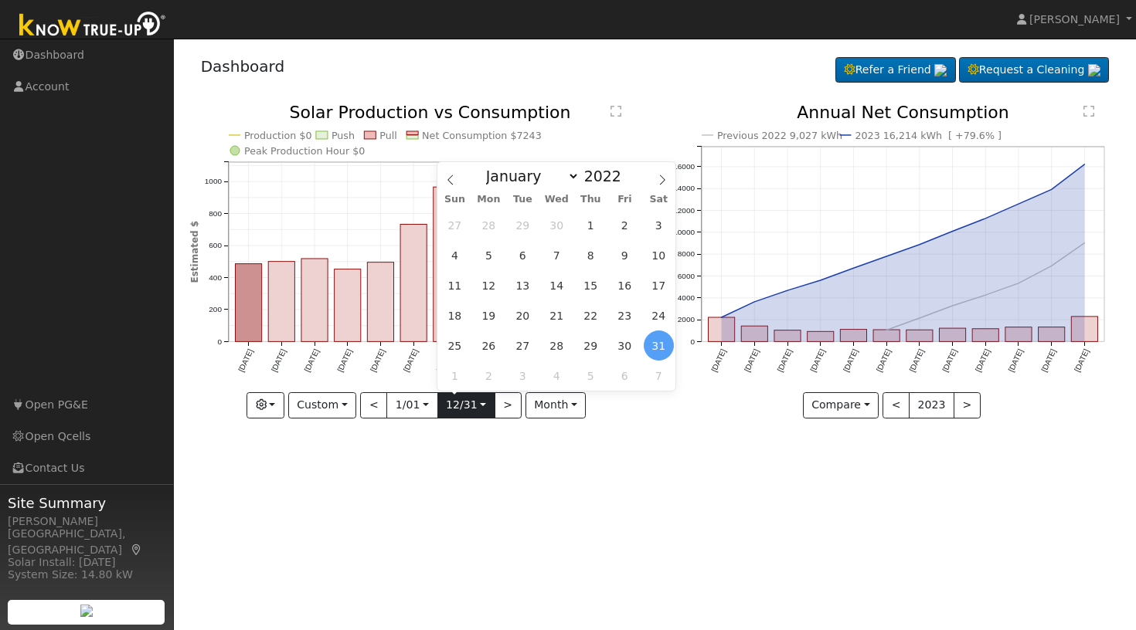
click at [481, 405] on input "[DATE]" at bounding box center [466, 405] width 56 height 25
click at [629, 170] on span at bounding box center [629, 172] width 11 height 8
type input "2023"
click at [455, 374] on span "31" at bounding box center [455, 376] width 30 height 30
type input "[DATE]"
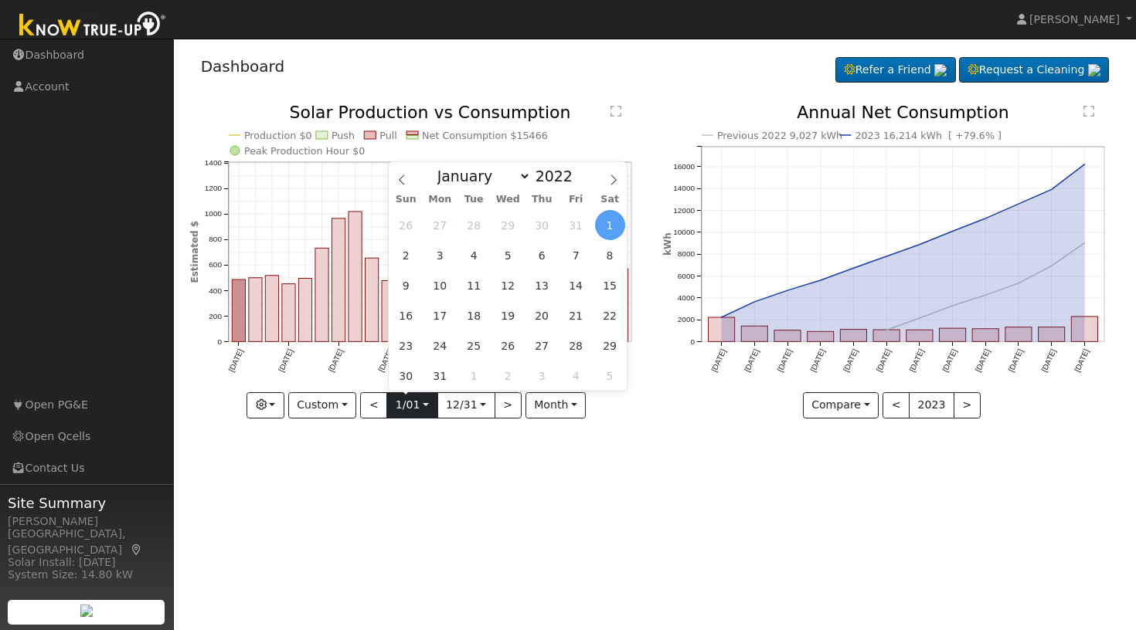
click at [425, 403] on input "[DATE]" at bounding box center [411, 405] width 49 height 25
click at [579, 172] on span at bounding box center [581, 172] width 11 height 8
click at [581, 179] on span at bounding box center [581, 180] width 11 height 8
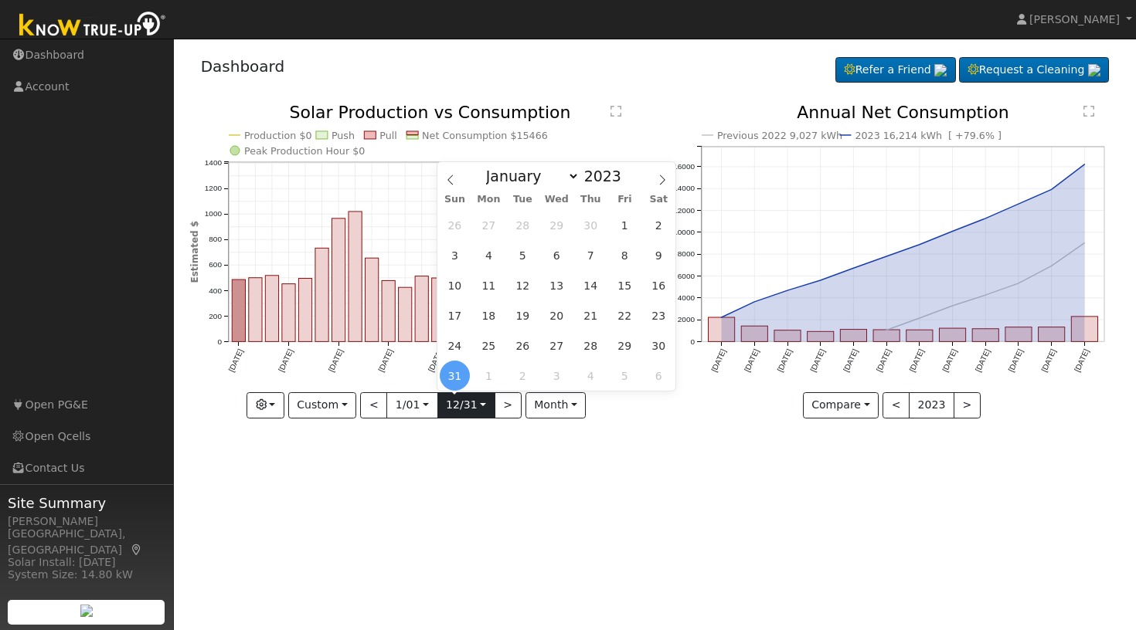
click at [482, 409] on input "[DATE]" at bounding box center [466, 405] width 56 height 25
click at [412, 493] on div "User Profile First name Last name Email Email Notifications No Emails No Emails…" at bounding box center [655, 335] width 962 height 592
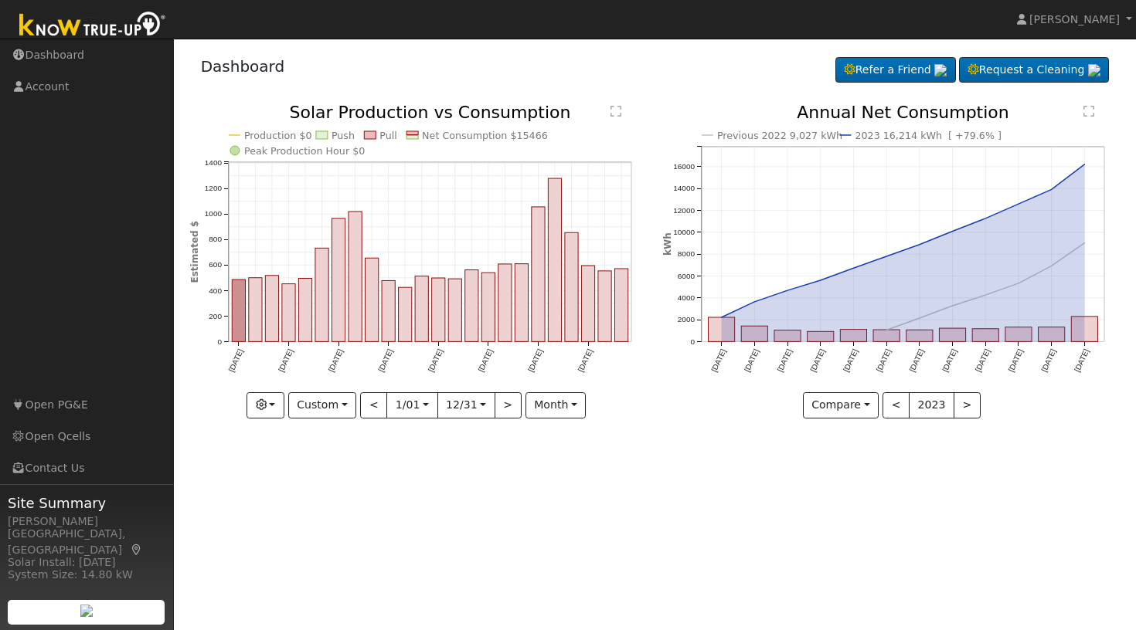
click at [448, 481] on div "User Profile First name Last name Email Email Notifications No Emails No Emails…" at bounding box center [655, 335] width 962 height 592
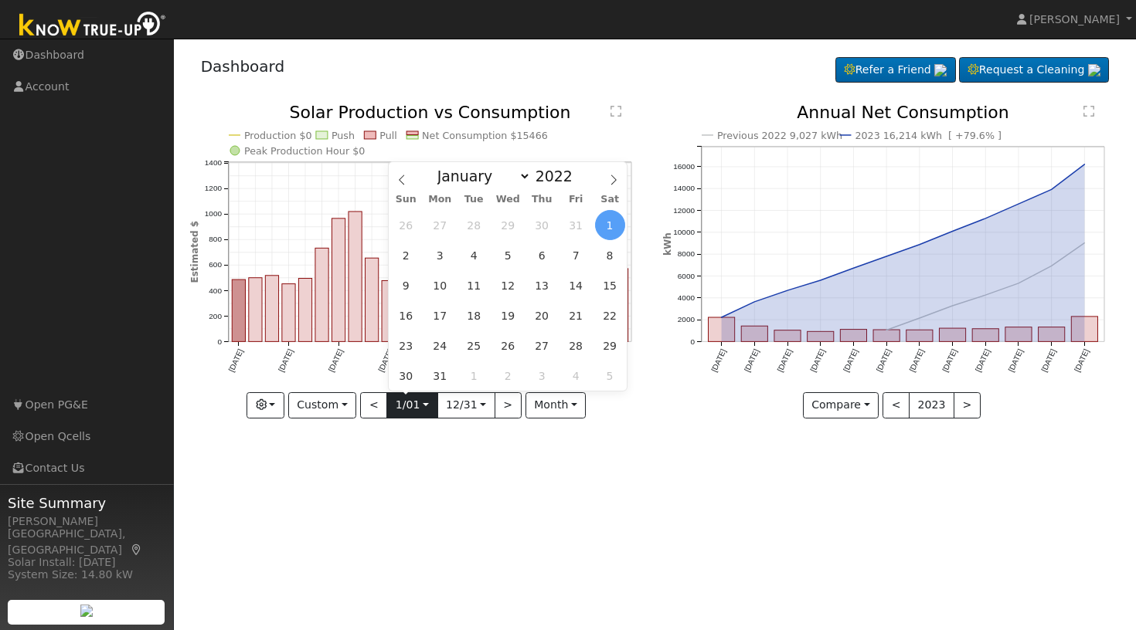
click at [426, 407] on input "[DATE]" at bounding box center [411, 405] width 49 height 25
click at [580, 172] on span at bounding box center [581, 172] width 11 height 8
type input "2023"
click at [406, 226] on span "1" at bounding box center [406, 225] width 30 height 30
type input "[DATE]"
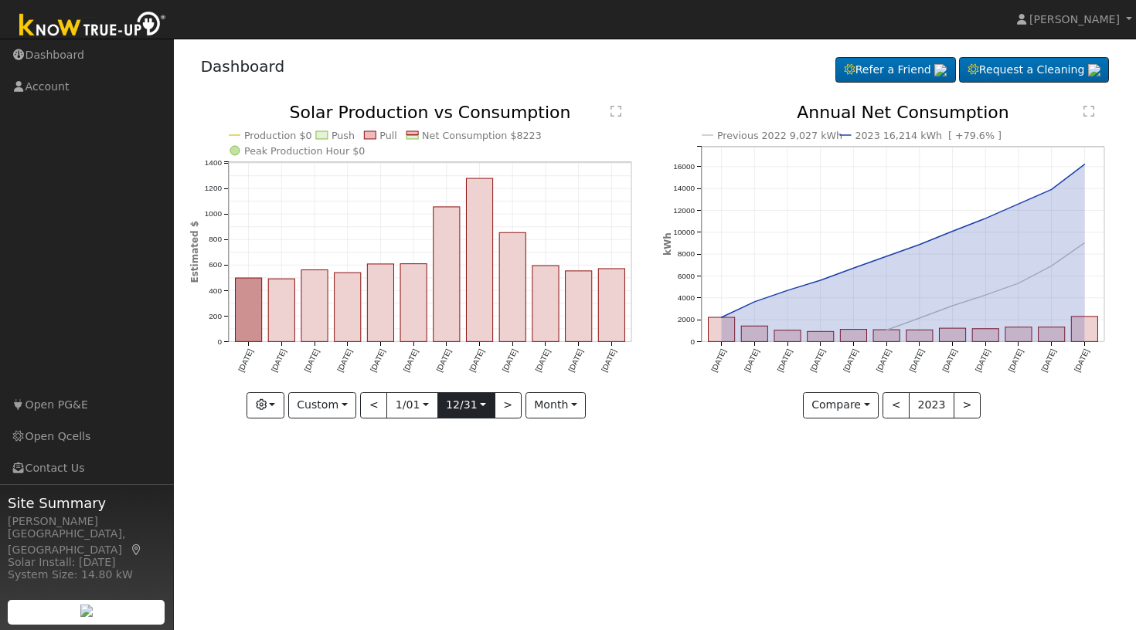
click at [479, 405] on input "[DATE]" at bounding box center [466, 405] width 56 height 25
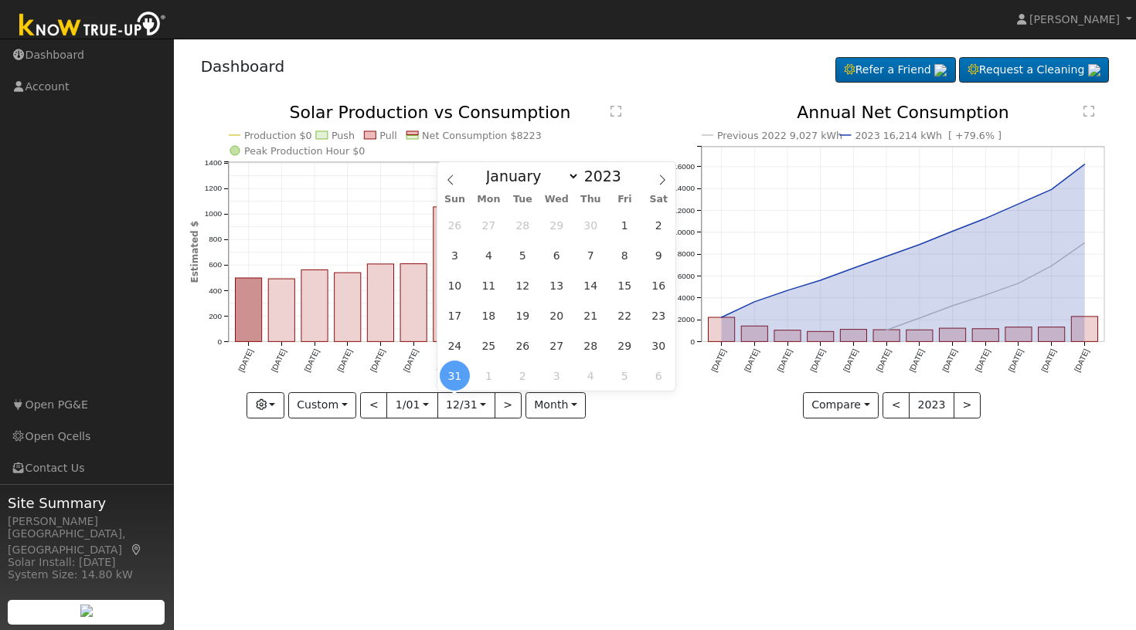
click at [446, 482] on div "User Profile First name Last name Email Email Notifications No Emails No Emails…" at bounding box center [655, 335] width 962 height 592
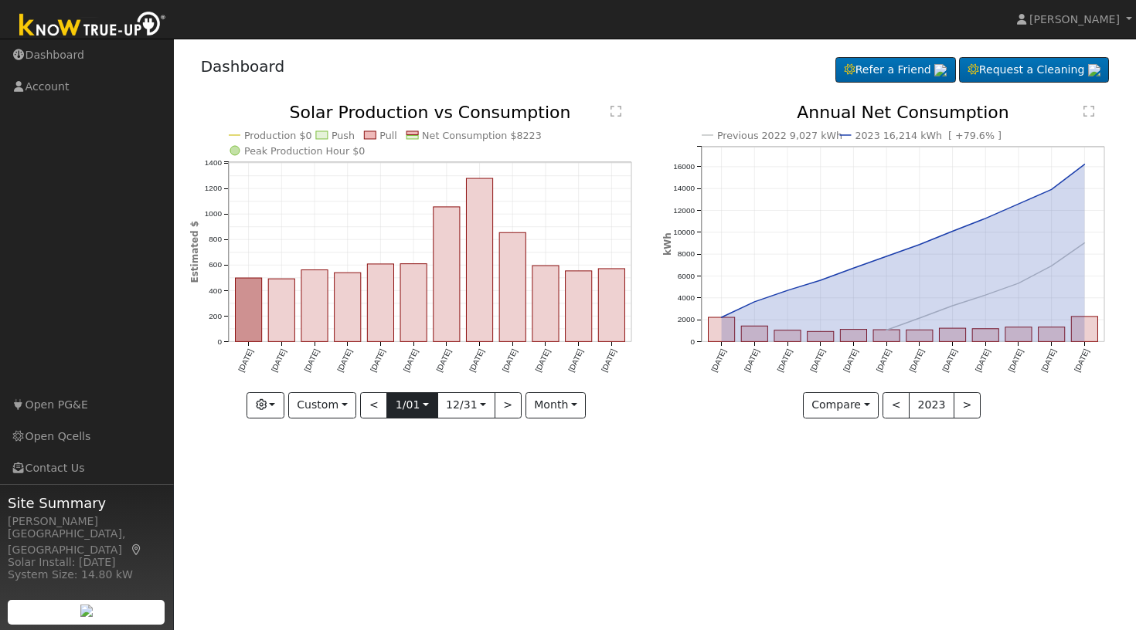
click at [428, 403] on input "[DATE]" at bounding box center [411, 405] width 49 height 25
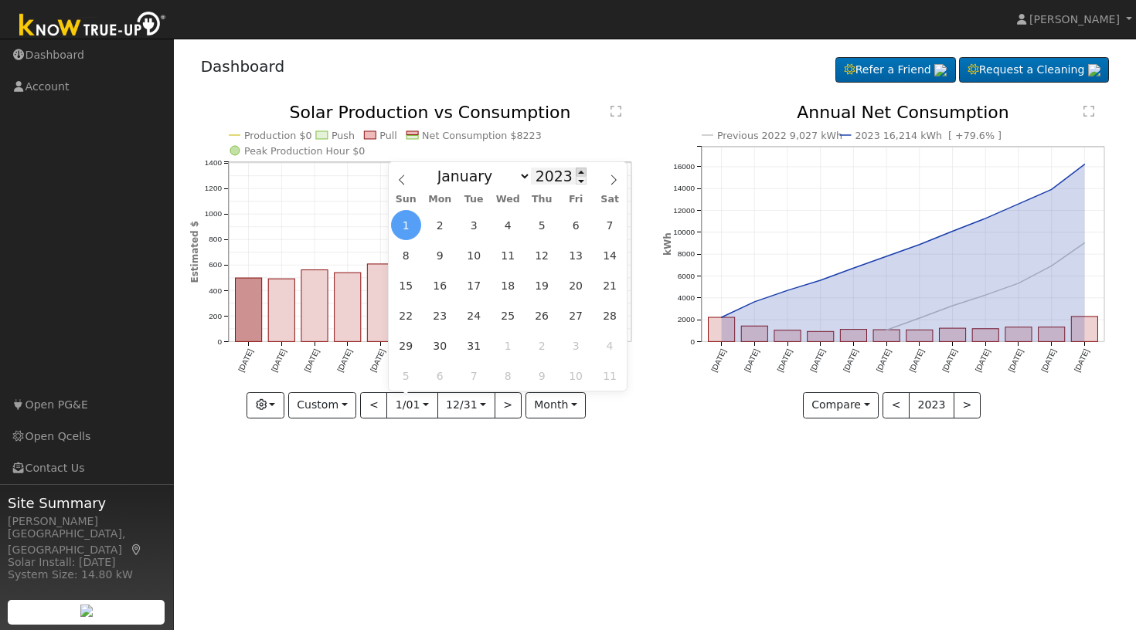
click at [579, 171] on span at bounding box center [581, 172] width 11 height 8
type input "2024"
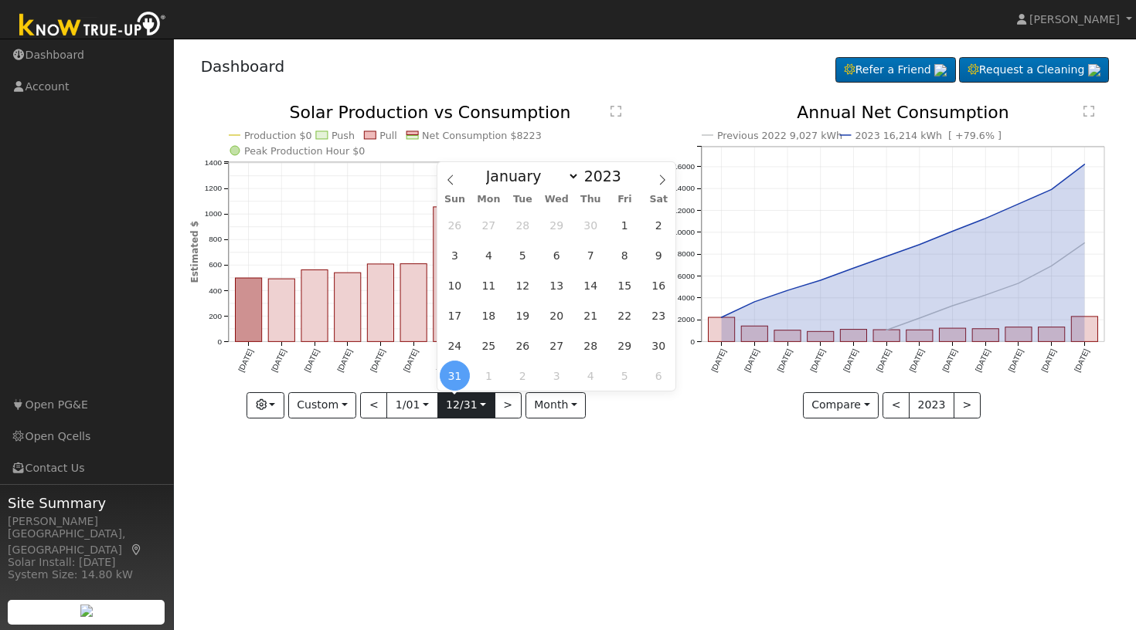
click at [479, 406] on input "[DATE]" at bounding box center [466, 405] width 56 height 25
click at [460, 379] on span "31" at bounding box center [455, 376] width 30 height 30
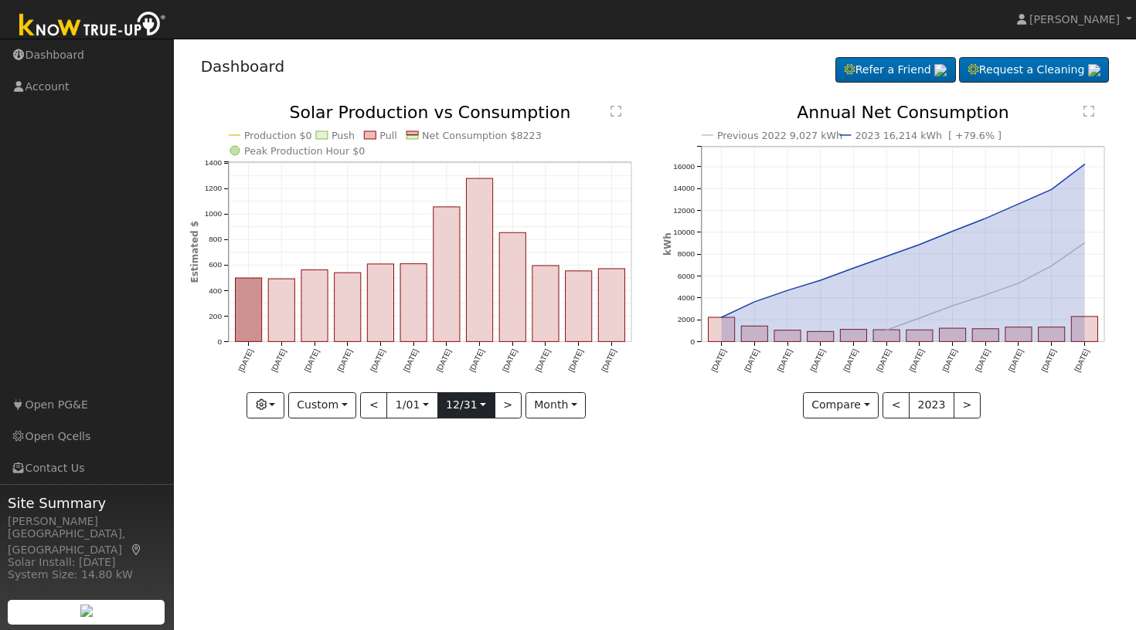
click at [479, 406] on input "[DATE]" at bounding box center [466, 405] width 56 height 25
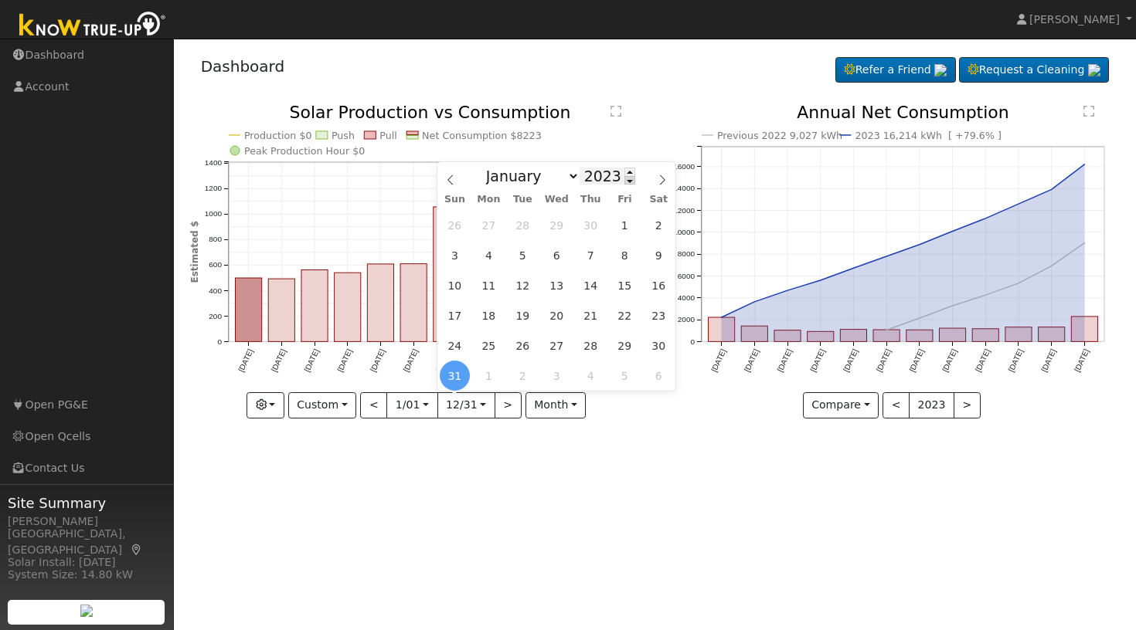
click at [628, 179] on span at bounding box center [629, 180] width 11 height 8
click at [628, 170] on span at bounding box center [629, 172] width 11 height 8
type input "2024"
click at [525, 343] on span "31" at bounding box center [523, 346] width 30 height 30
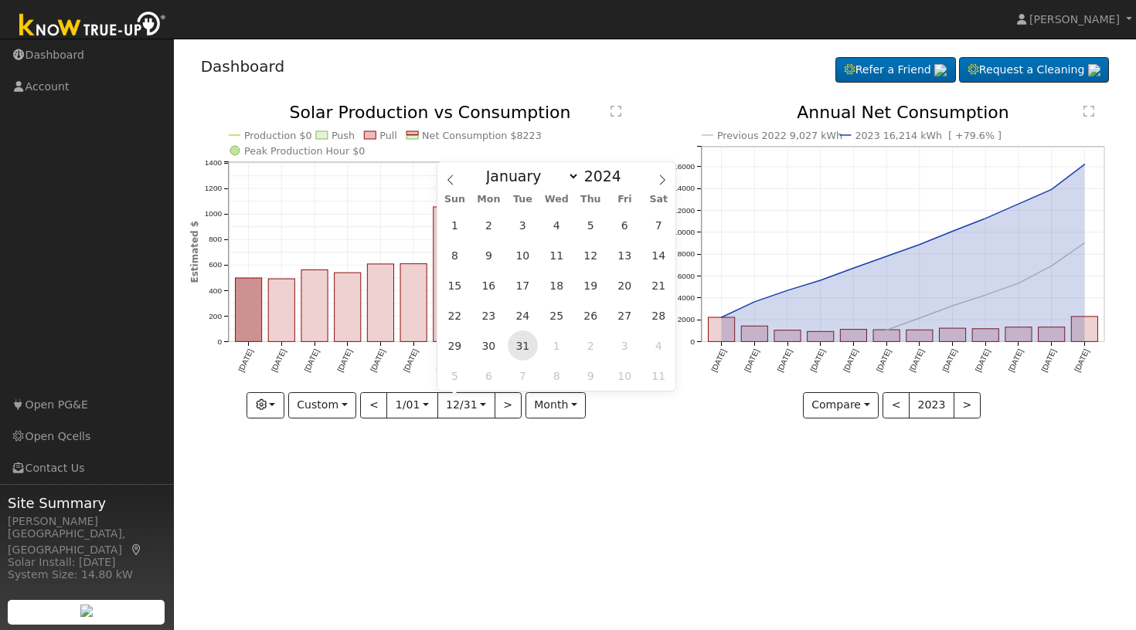
type input "[DATE]"
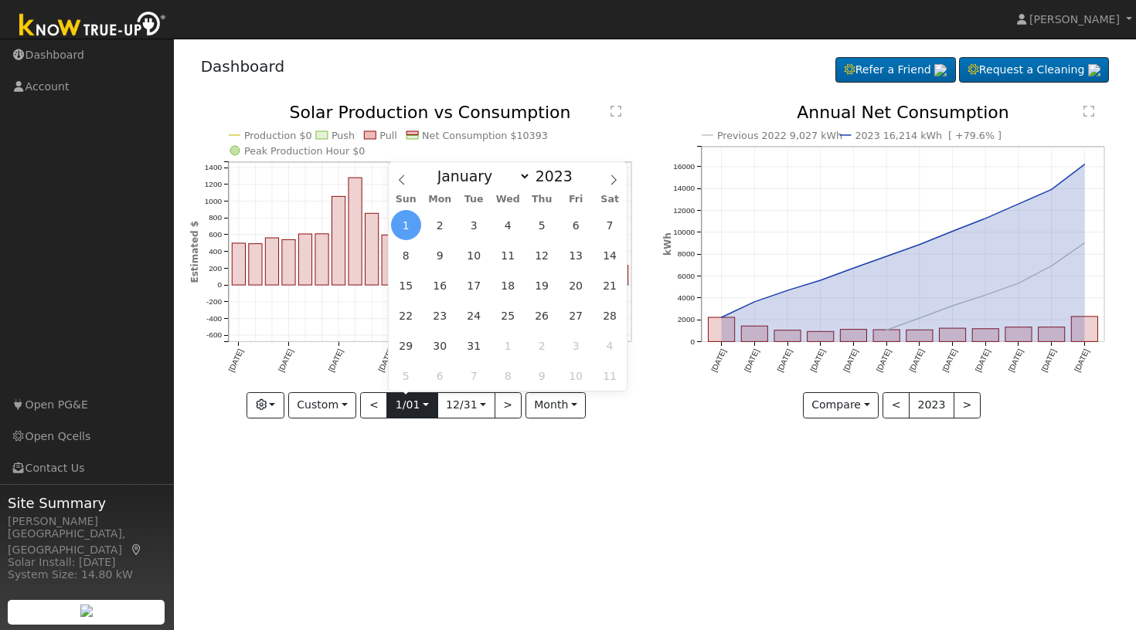
click at [425, 406] on input "[DATE]" at bounding box center [411, 405] width 49 height 25
click at [577, 170] on span at bounding box center [581, 172] width 11 height 8
type input "2024"
click at [440, 221] on span "1" at bounding box center [440, 225] width 30 height 30
type input "[DATE]"
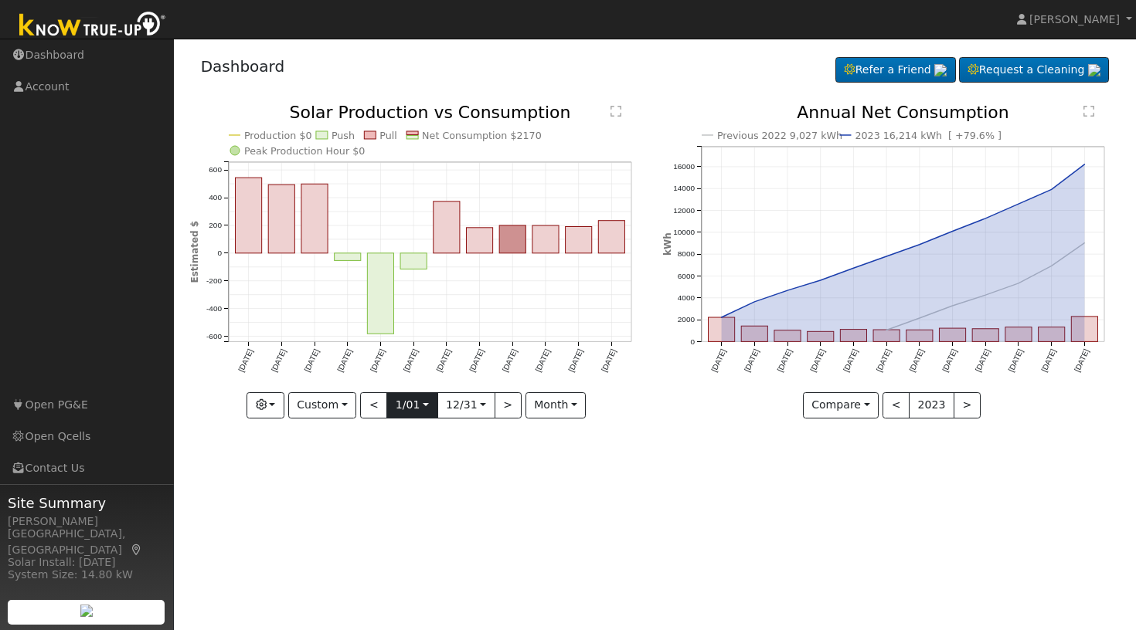
click at [423, 400] on input "[DATE]" at bounding box center [411, 405] width 49 height 25
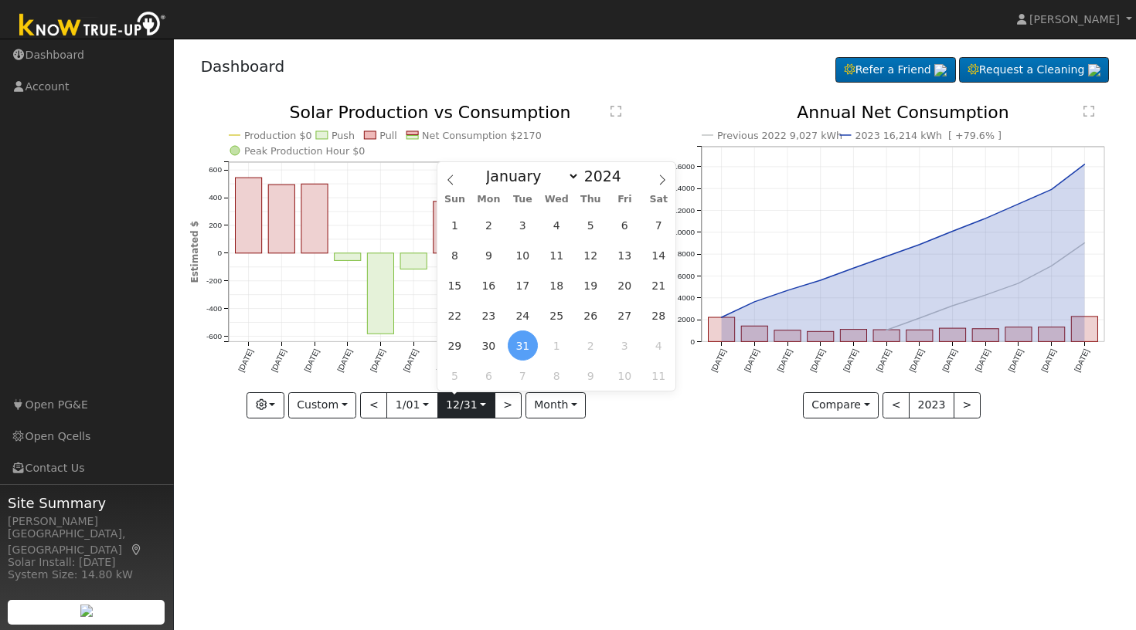
click at [480, 407] on input "[DATE]" at bounding box center [466, 405] width 56 height 25
click at [407, 522] on div "User Profile First name Last name Email Email Notifications No Emails No Emails…" at bounding box center [655, 335] width 962 height 592
